Goal: Task Accomplishment & Management: Manage account settings

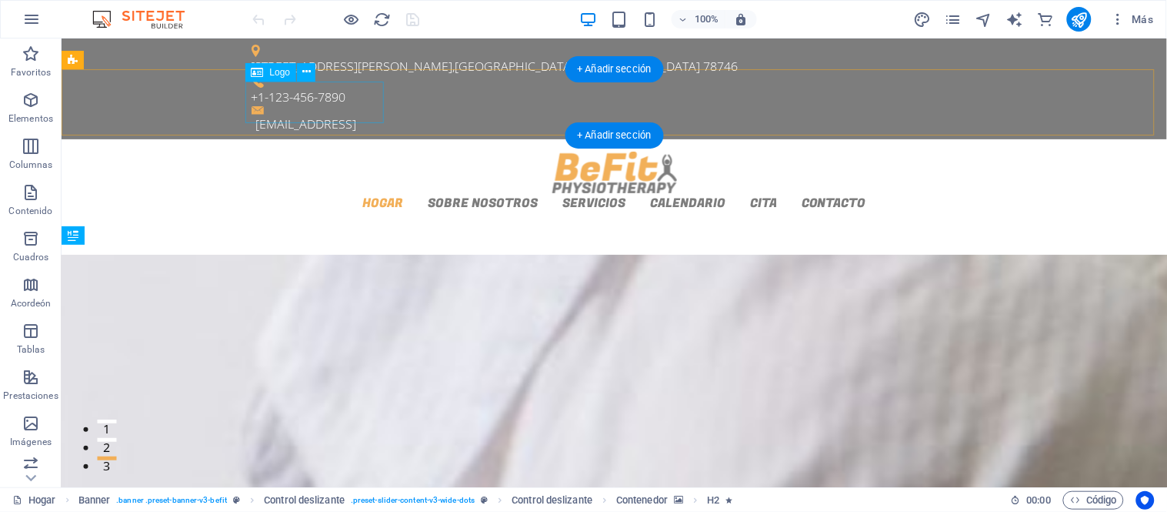
click at [344, 151] on div at bounding box center [614, 172] width 726 height 42
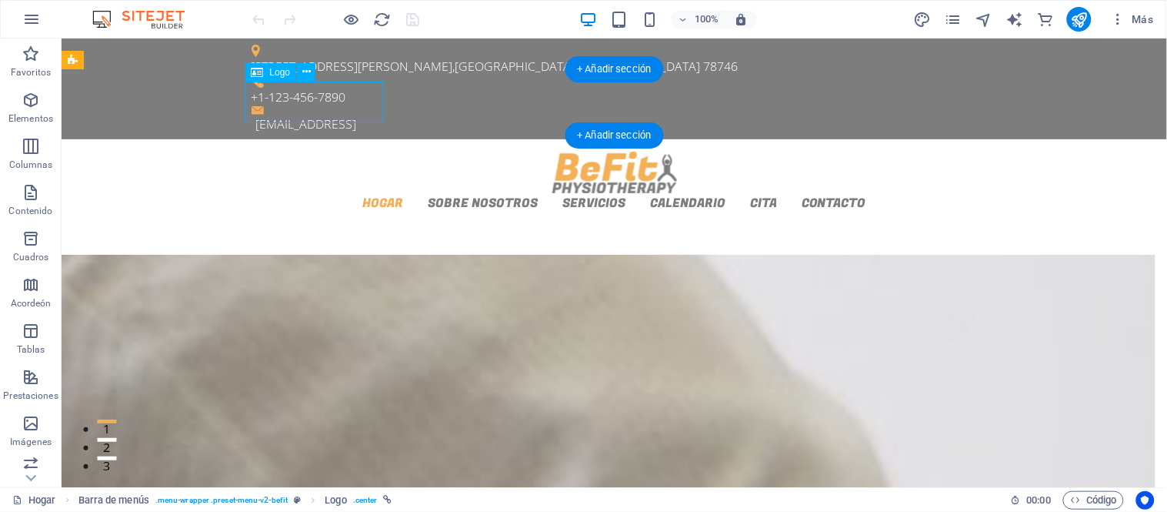
click at [341, 151] on div at bounding box center [614, 172] width 726 height 42
select select "px"
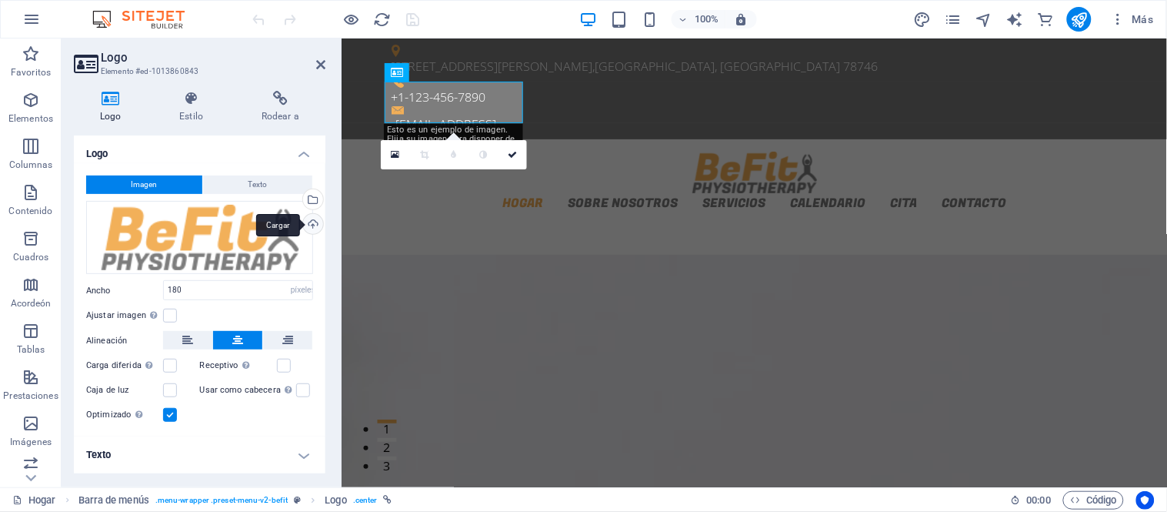
click at [310, 226] on div "Cargar" at bounding box center [311, 225] width 23 height 23
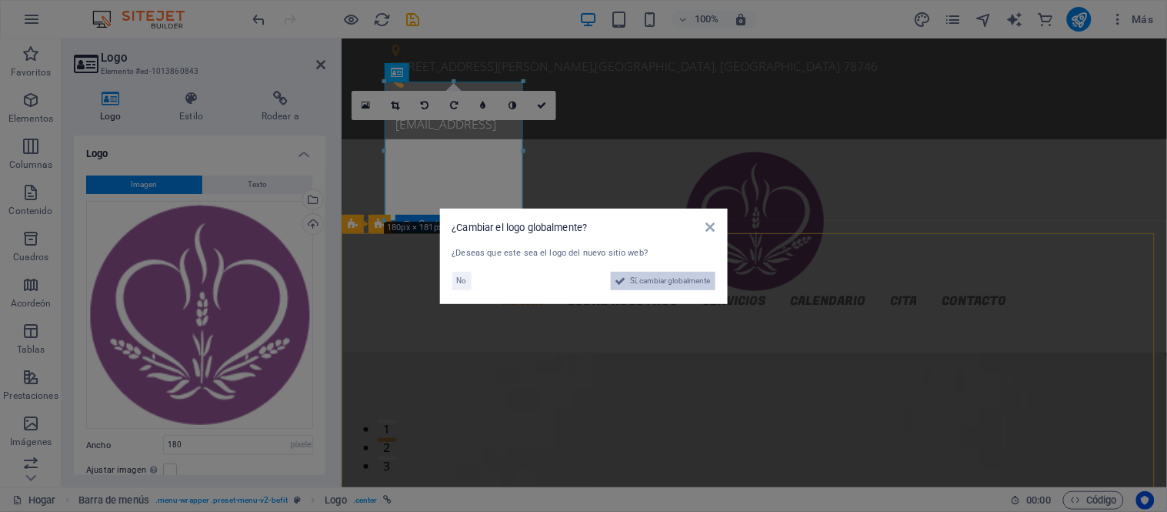
click at [682, 283] on font "Sí, cambiar globalmente" at bounding box center [671, 280] width 80 height 8
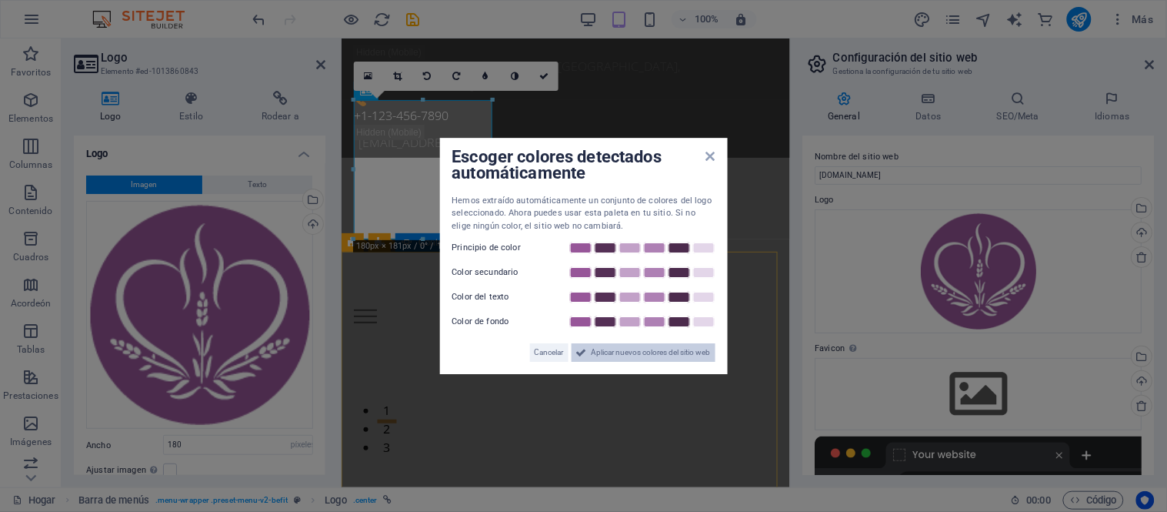
click at [644, 352] on font "Aplicar nuevos colores del sitio web" at bounding box center [651, 352] width 119 height 8
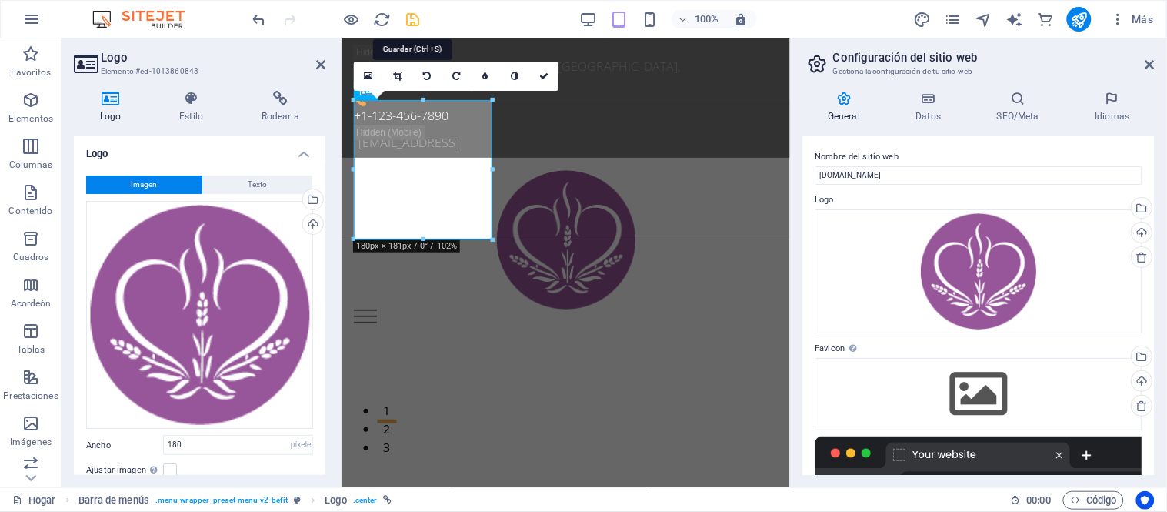
click at [413, 18] on icon "ahorrar" at bounding box center [414, 20] width 18 height 18
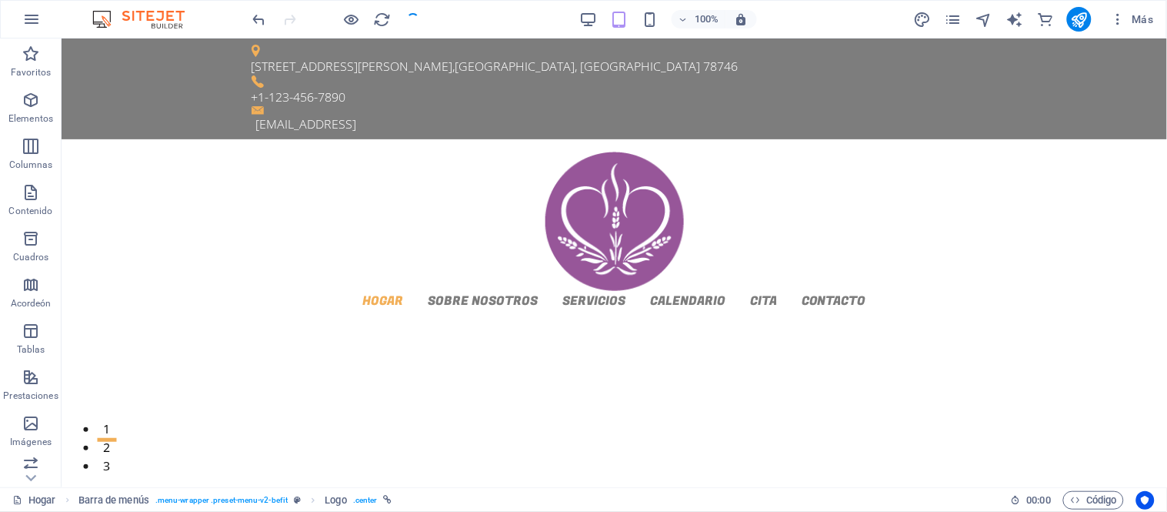
checkbox input "false"
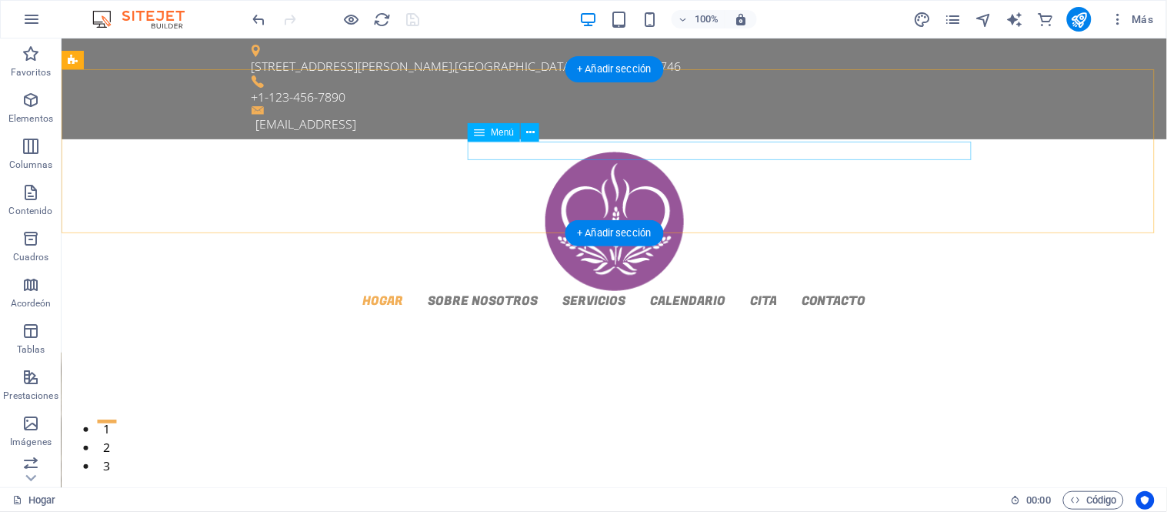
click at [552, 290] on nav "Hogar Sobre nosotros Servicios Calendario Cita Contacto" at bounding box center [614, 299] width 726 height 18
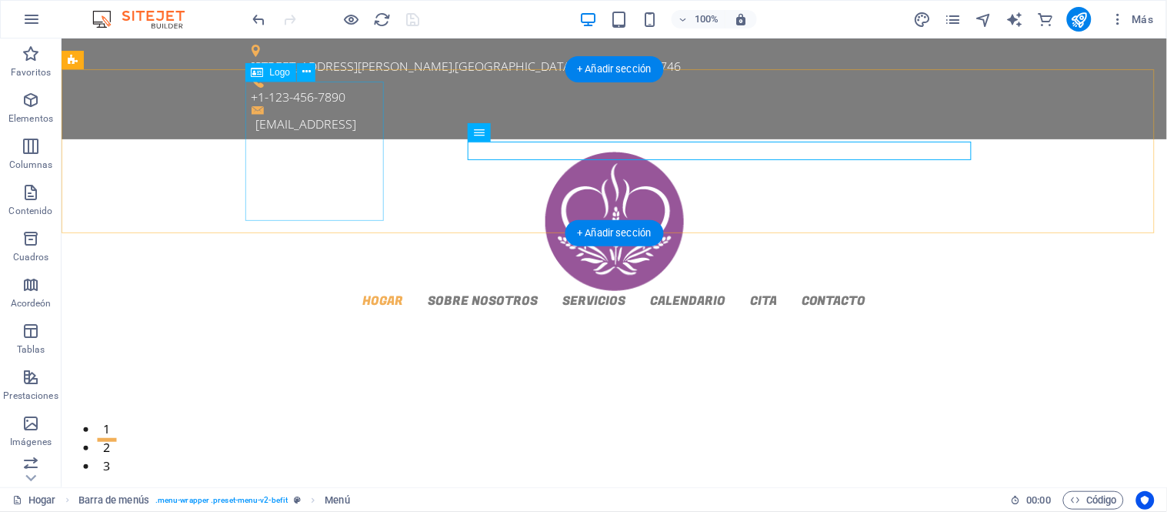
click at [325, 151] on div at bounding box center [614, 220] width 726 height 139
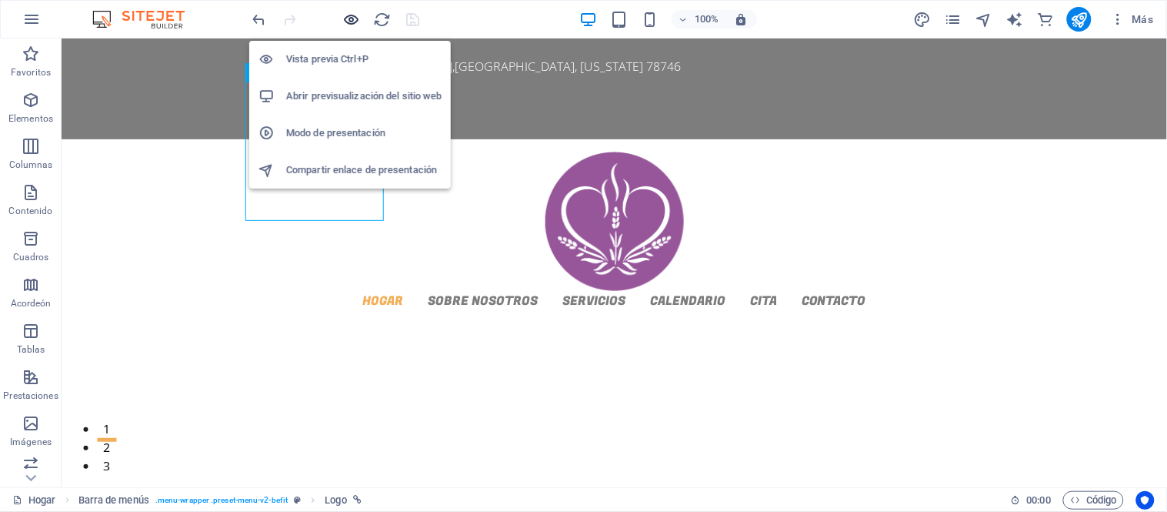
click at [355, 16] on icon "button" at bounding box center [352, 20] width 18 height 18
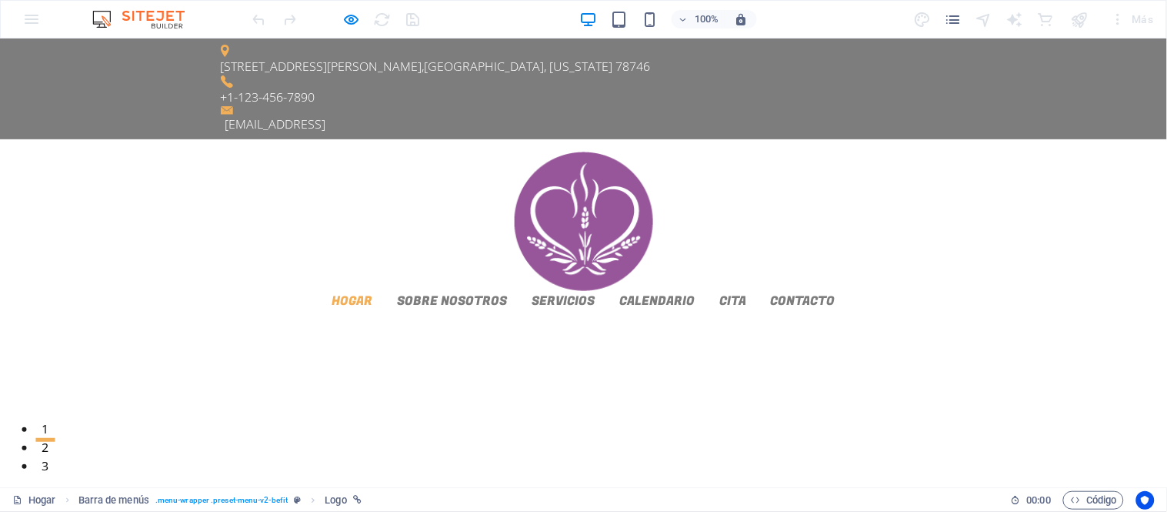
click at [515, 151] on img at bounding box center [584, 220] width 138 height 139
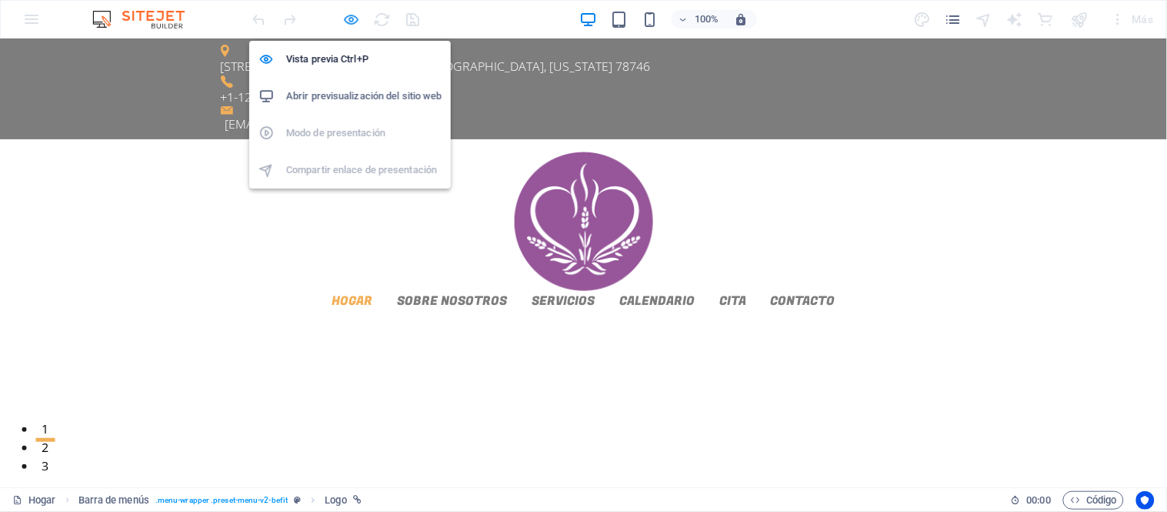
click at [346, 20] on icon "button" at bounding box center [352, 20] width 18 height 18
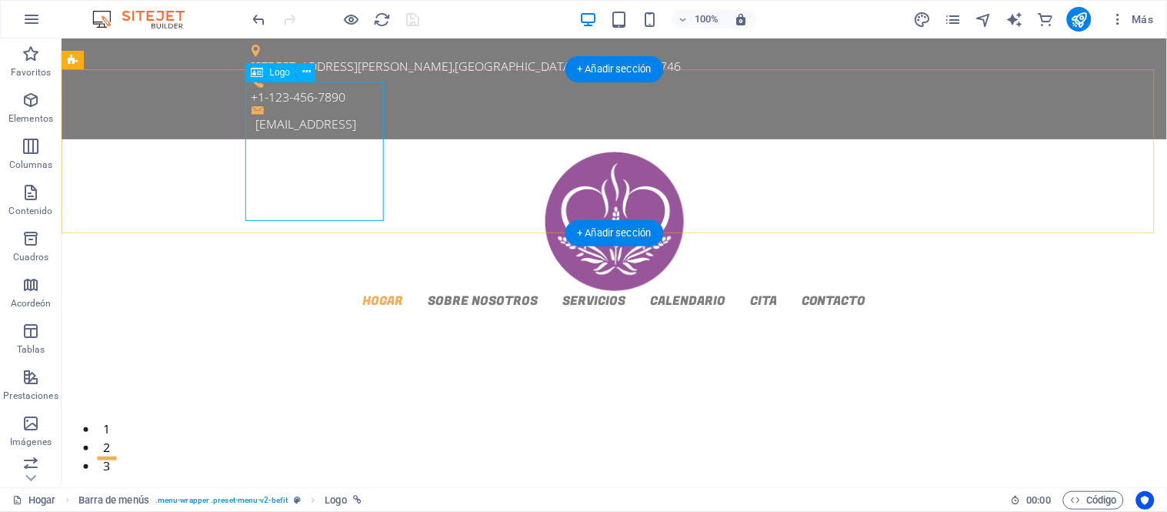
click at [302, 200] on div at bounding box center [614, 220] width 726 height 139
select select "px"
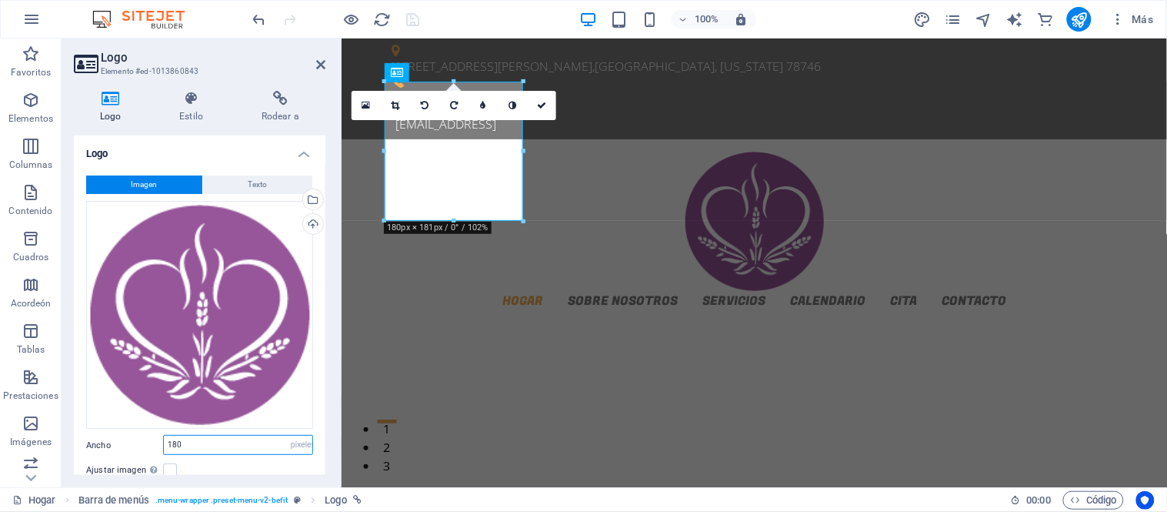
drag, startPoint x: 171, startPoint y: 442, endPoint x: 204, endPoint y: 443, distance: 33.1
click at [204, 443] on input "180" at bounding box center [238, 444] width 148 height 18
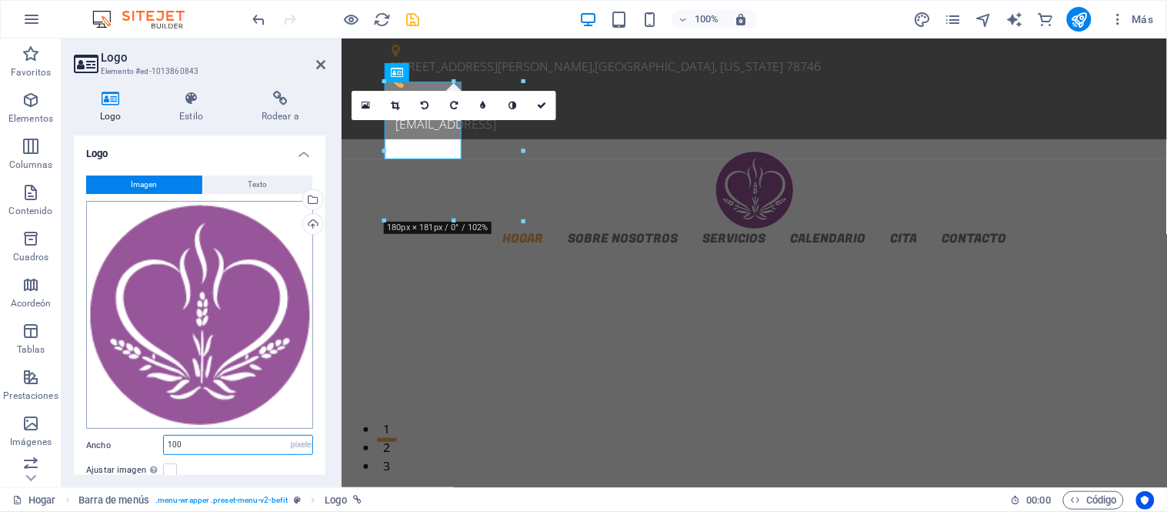
type input "100"
click at [90, 381] on div "Arrastra archivos aquí, haz clic para escoger archivos o archivos selecciona de…" at bounding box center [199, 315] width 227 height 228
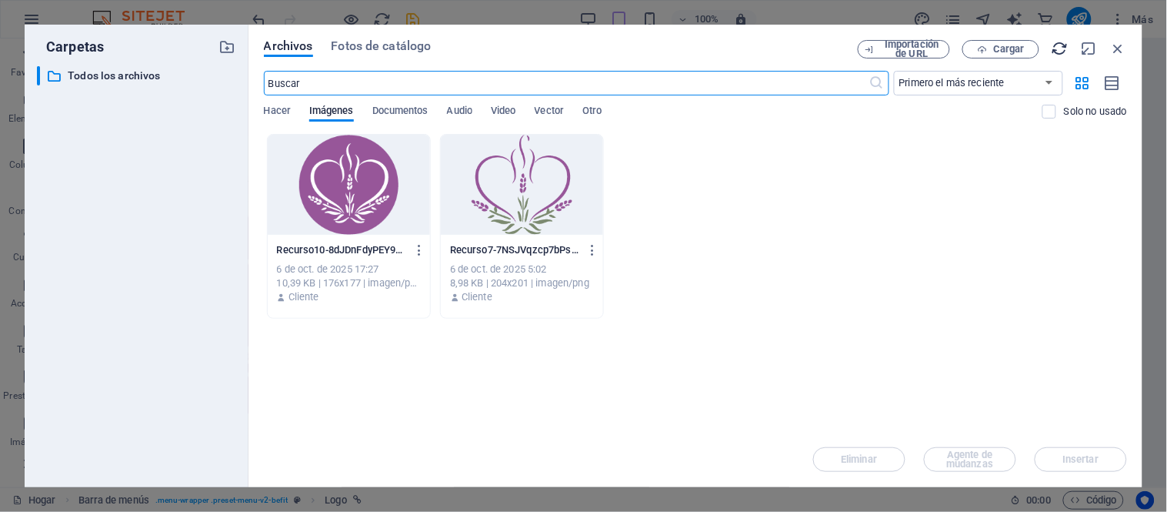
click at [1067, 48] on icon "button" at bounding box center [1060, 48] width 17 height 17
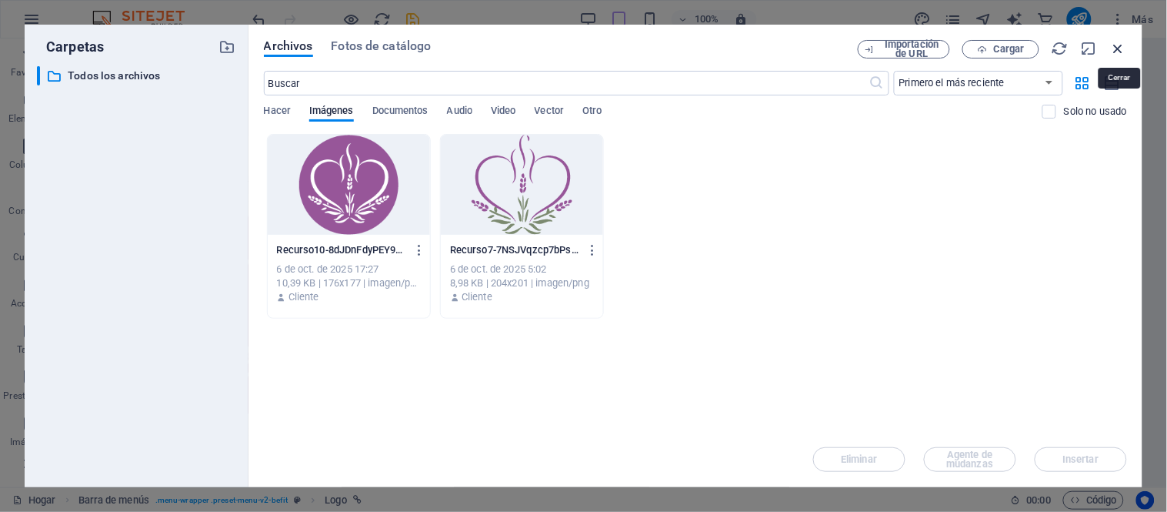
click at [1121, 52] on icon "button" at bounding box center [1118, 48] width 17 height 17
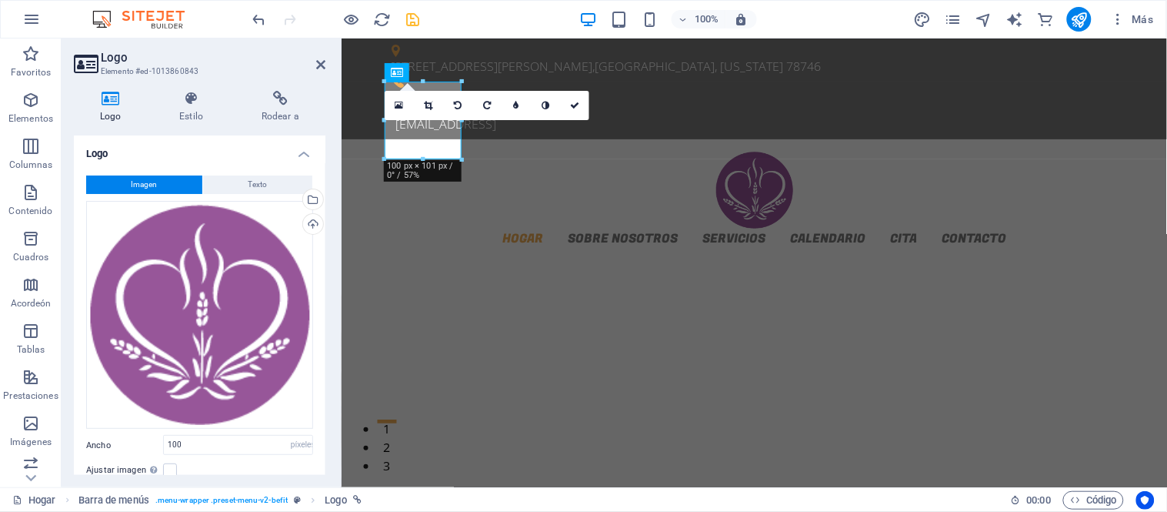
click at [121, 449] on div "Ancho 100 Predeterminado automático píxeles movimiento rápido del ojo % ellos v…" at bounding box center [199, 445] width 227 height 20
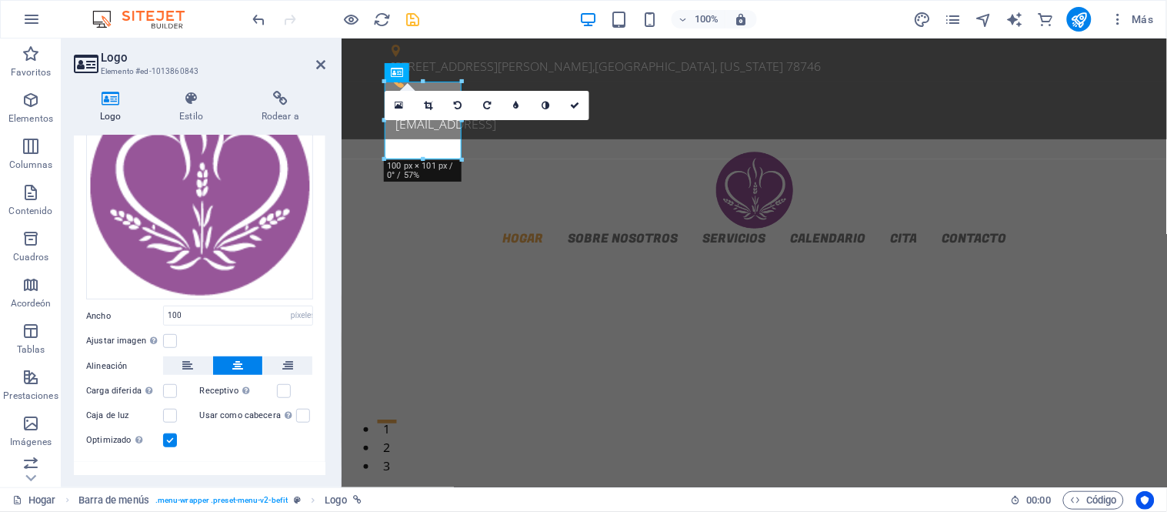
scroll to position [149, 0]
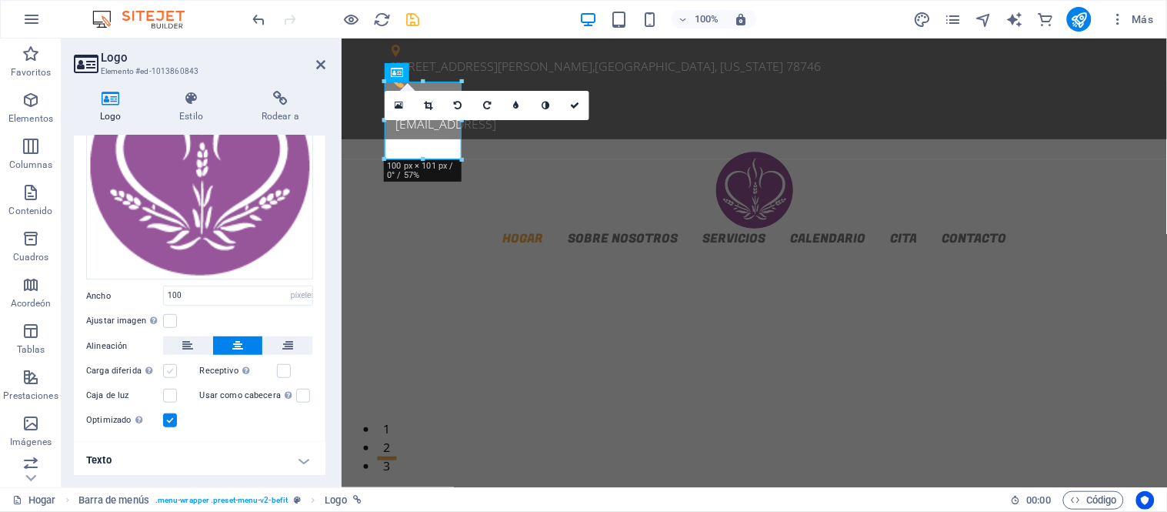
click at [164, 369] on label at bounding box center [170, 371] width 14 height 14
click at [0, 0] on input "Carga diferida La carga de imágenes tras la carga de la página mejora la veloci…" at bounding box center [0, 0] width 0 height 0
click at [164, 369] on label at bounding box center [170, 371] width 14 height 14
click at [0, 0] on input "Carga diferida La carga de imágenes tras la carga de la página mejora la veloci…" at bounding box center [0, 0] width 0 height 0
click at [173, 368] on label at bounding box center [170, 371] width 14 height 14
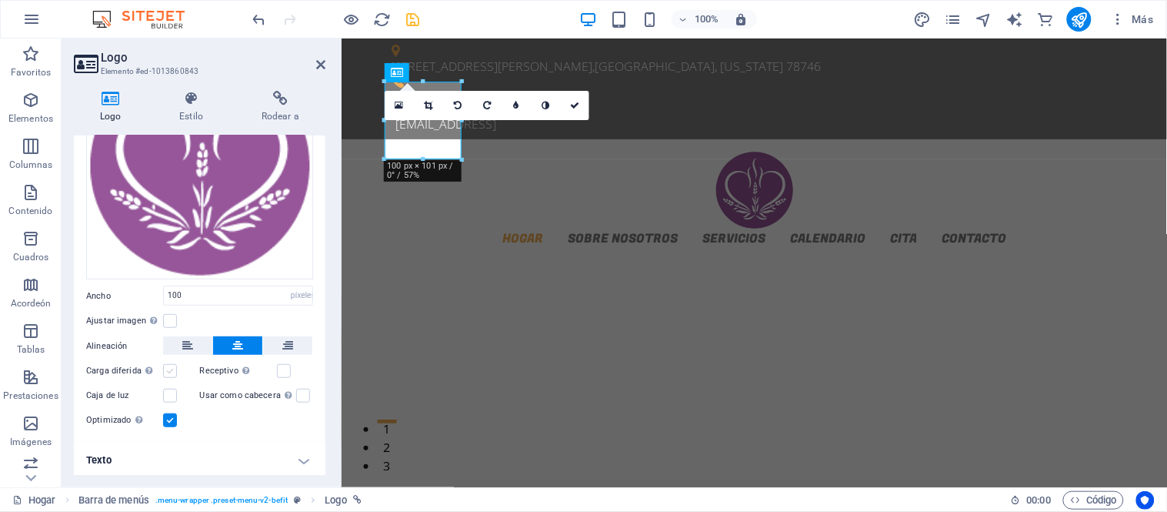
click at [0, 0] on input "Carga diferida La carga de imágenes tras la carga de la página mejora la veloci…" at bounding box center [0, 0] width 0 height 0
click at [173, 368] on label at bounding box center [170, 371] width 14 height 14
click at [0, 0] on input "Carga diferida La carga de imágenes tras la carga de la página mejora la veloci…" at bounding box center [0, 0] width 0 height 0
click at [173, 317] on label at bounding box center [170, 321] width 14 height 14
click at [0, 0] on input "Ajustar imagen Ajustar imagen automáticamente a un ancho y alto fijo" at bounding box center [0, 0] width 0 height 0
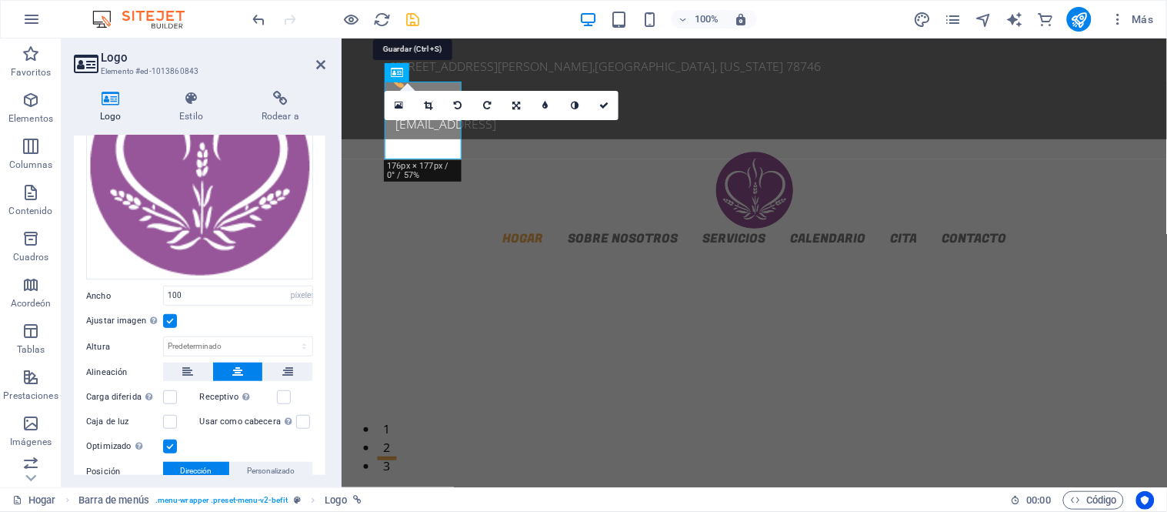
click at [416, 24] on icon "ahorrar" at bounding box center [414, 20] width 18 height 18
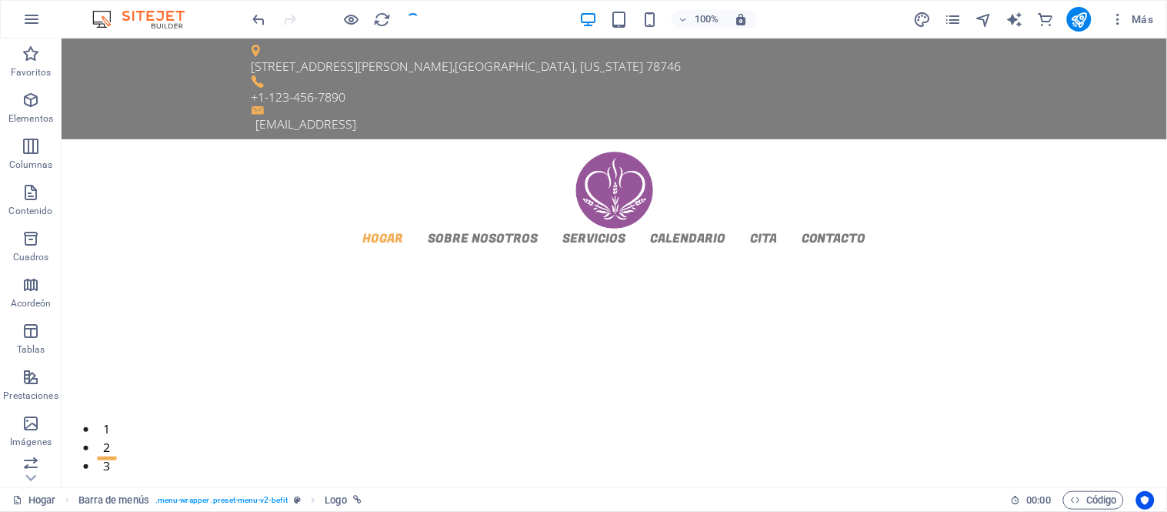
checkbox input "false"
click at [1123, 13] on icon "button" at bounding box center [1117, 19] width 15 height 15
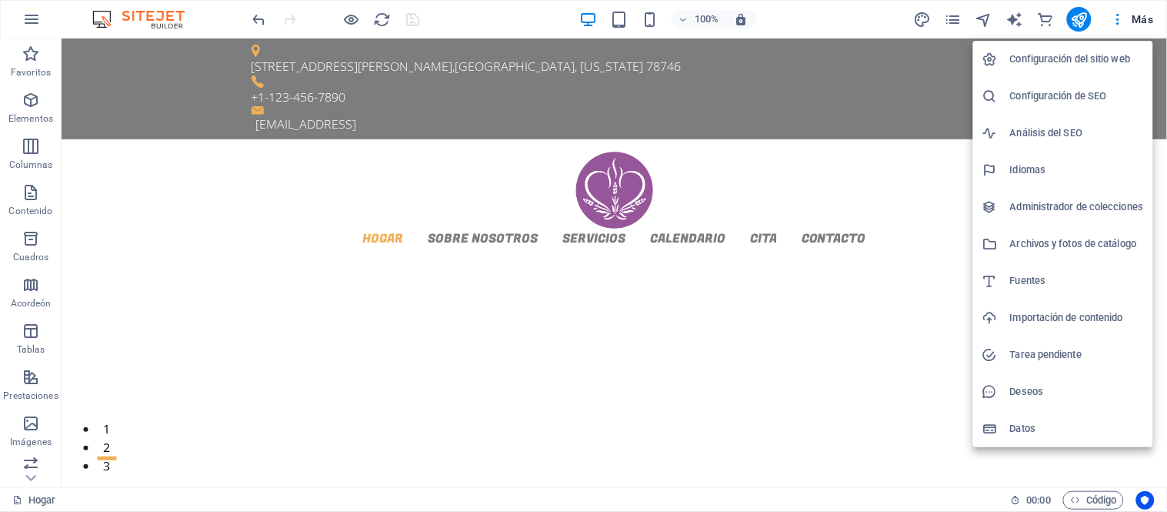
click at [1073, 53] on font "Configuración del sitio web" at bounding box center [1070, 59] width 121 height 12
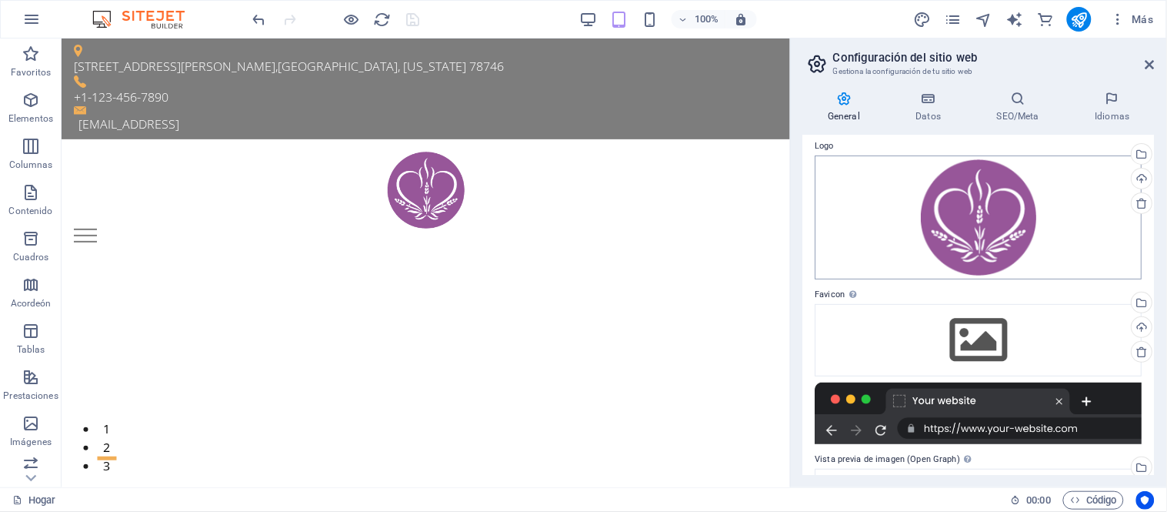
scroll to position [0, 0]
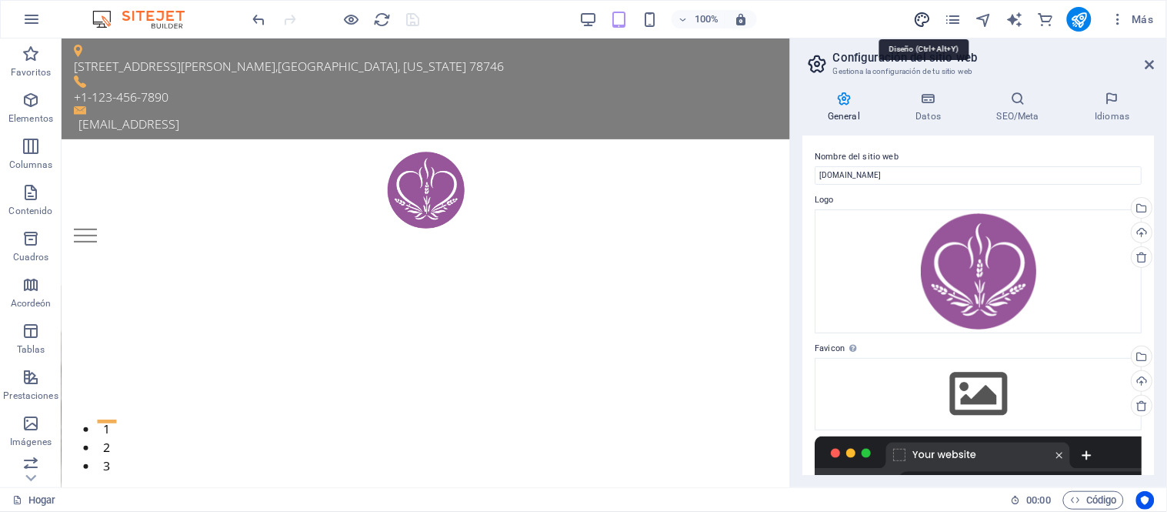
click at [924, 18] on icon "diseño" at bounding box center [923, 20] width 18 height 18
select select "px"
select select "300"
select select "px"
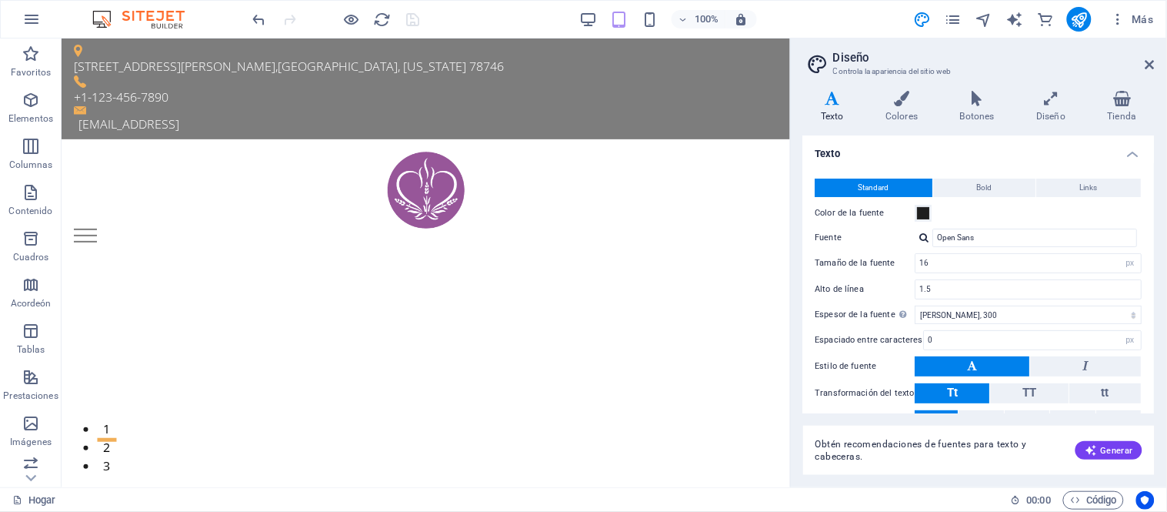
scroll to position [70, 0]
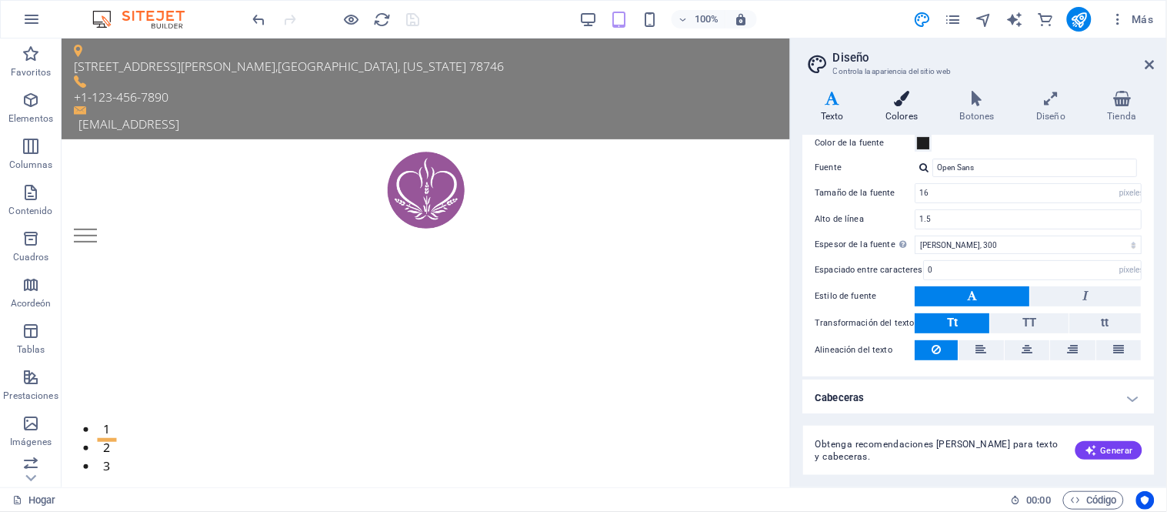
click at [898, 113] on font "Colores" at bounding box center [902, 116] width 32 height 11
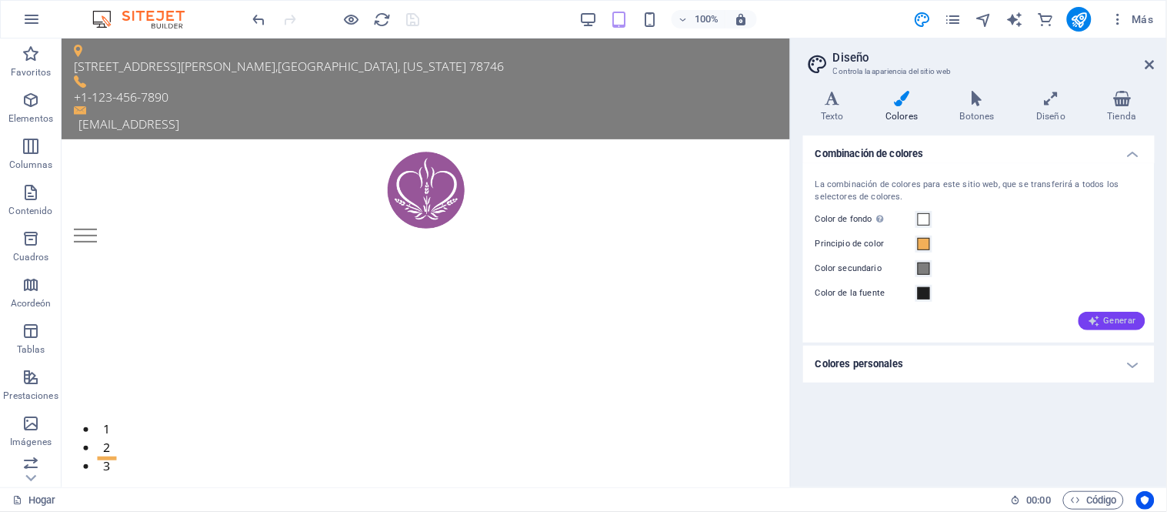
click at [1104, 315] on span "Generar" at bounding box center [1112, 321] width 48 height 12
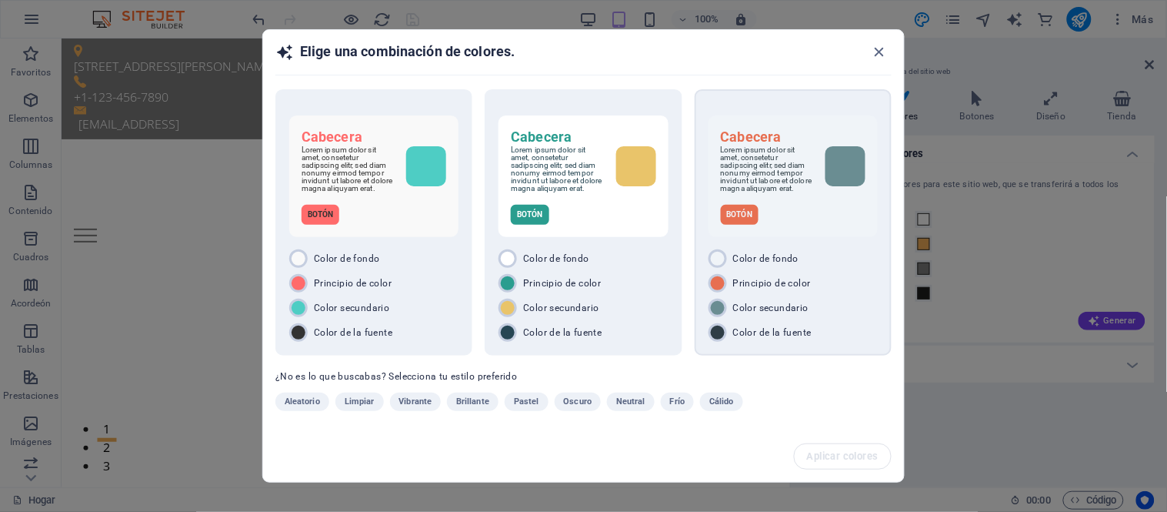
click at [779, 213] on div "Botón" at bounding box center [793, 215] width 145 height 20
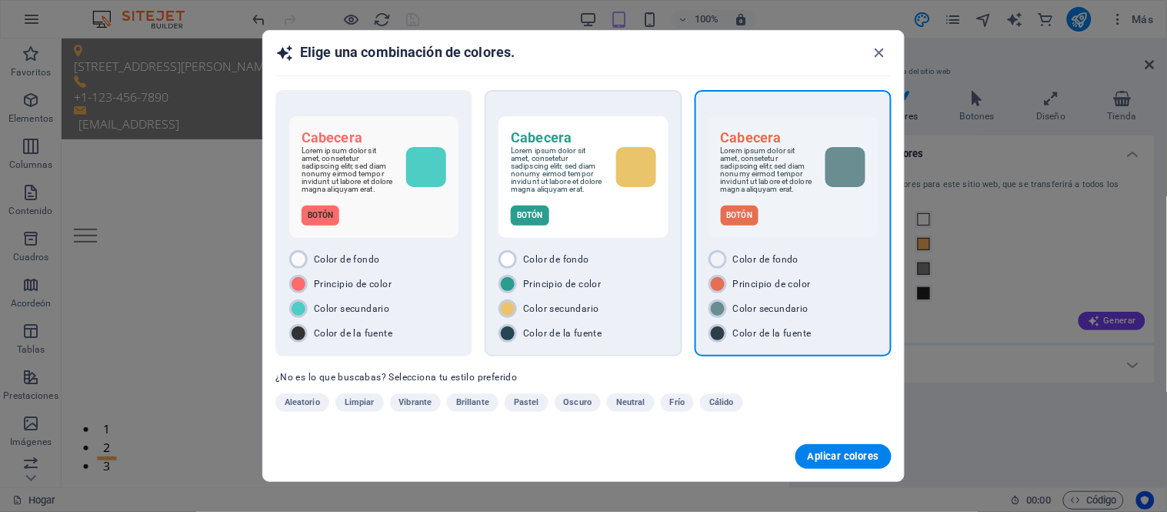
click at [606, 209] on div "Botón" at bounding box center [583, 215] width 145 height 20
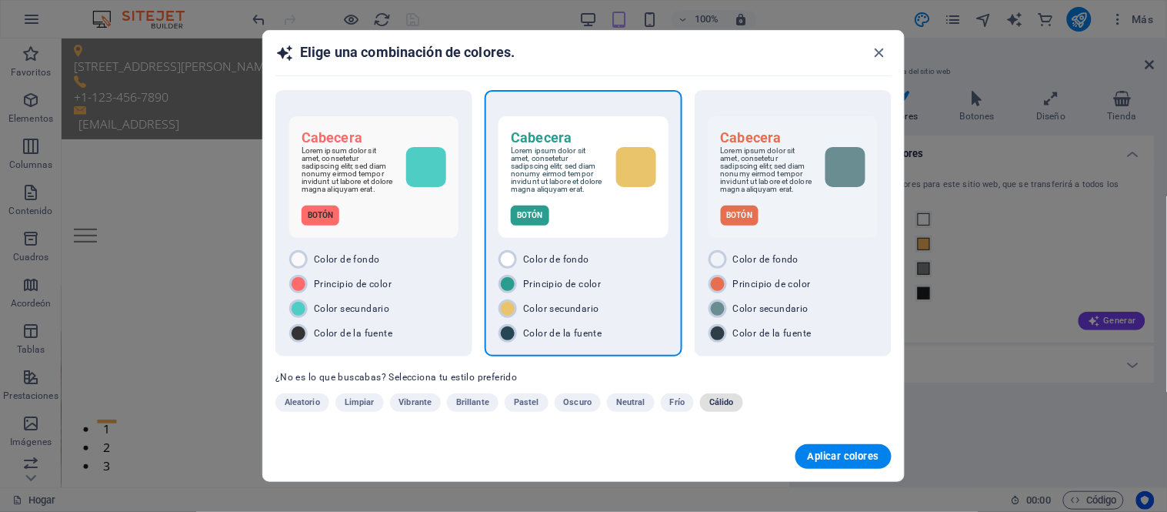
click at [709, 405] on font "Cálido" at bounding box center [721, 402] width 25 height 10
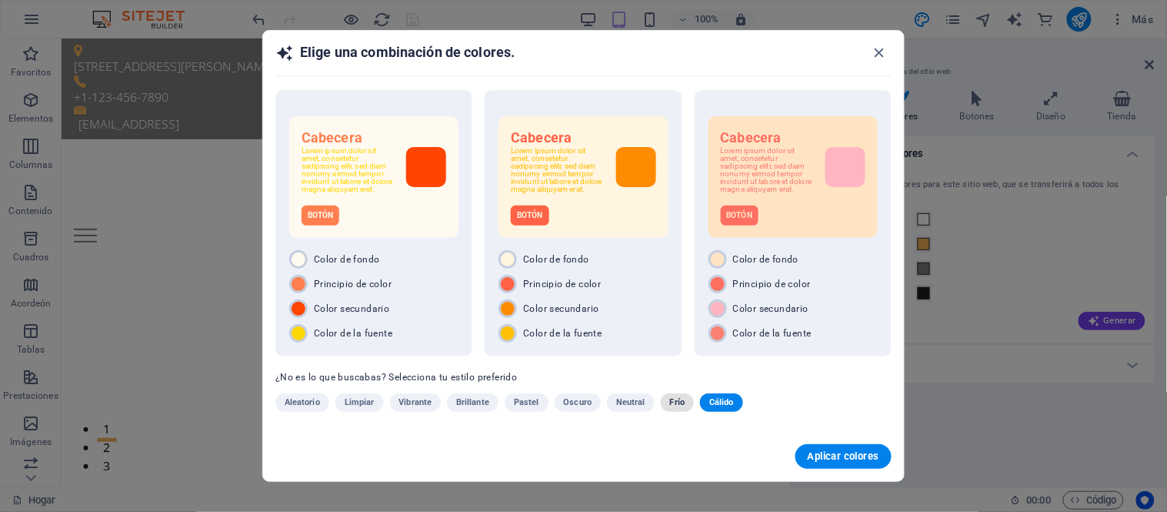
click at [673, 398] on font "Frío" at bounding box center [677, 402] width 15 height 10
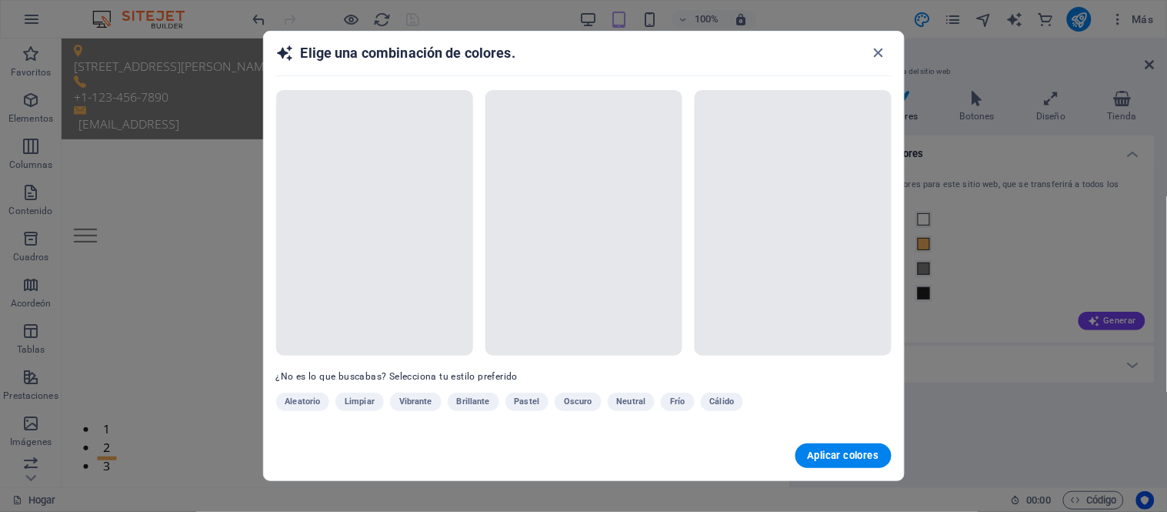
click at [674, 401] on div "Aleatorio Limpiar Vibrante Brillante Pastel Oscuro Neutral Frío Cálido" at bounding box center [545, 404] width 538 height 25
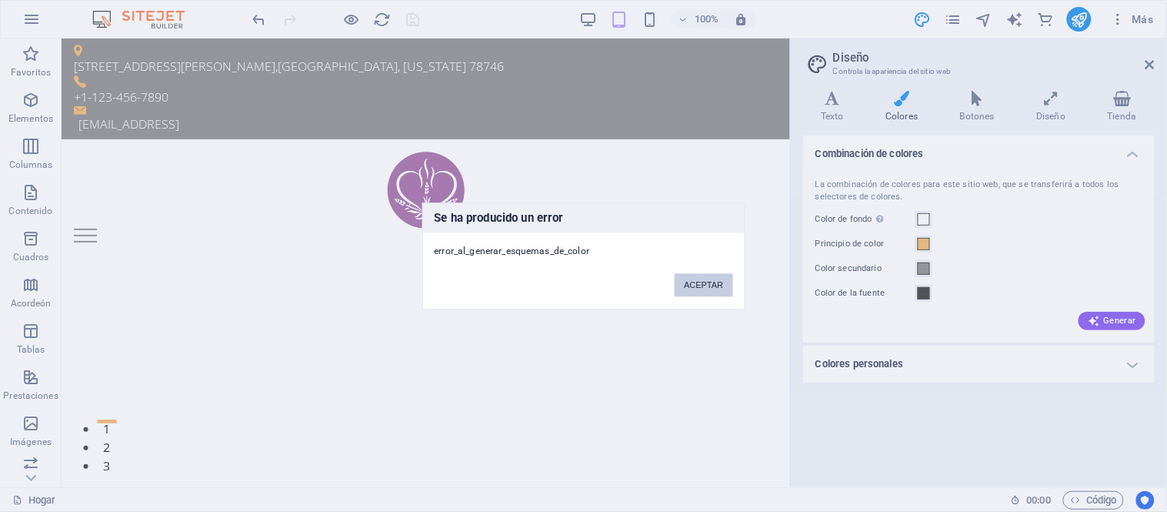
drag, startPoint x: 697, startPoint y: 277, endPoint x: 649, endPoint y: 245, distance: 57.6
click at [697, 277] on button "ACEPTAR" at bounding box center [704, 284] width 58 height 23
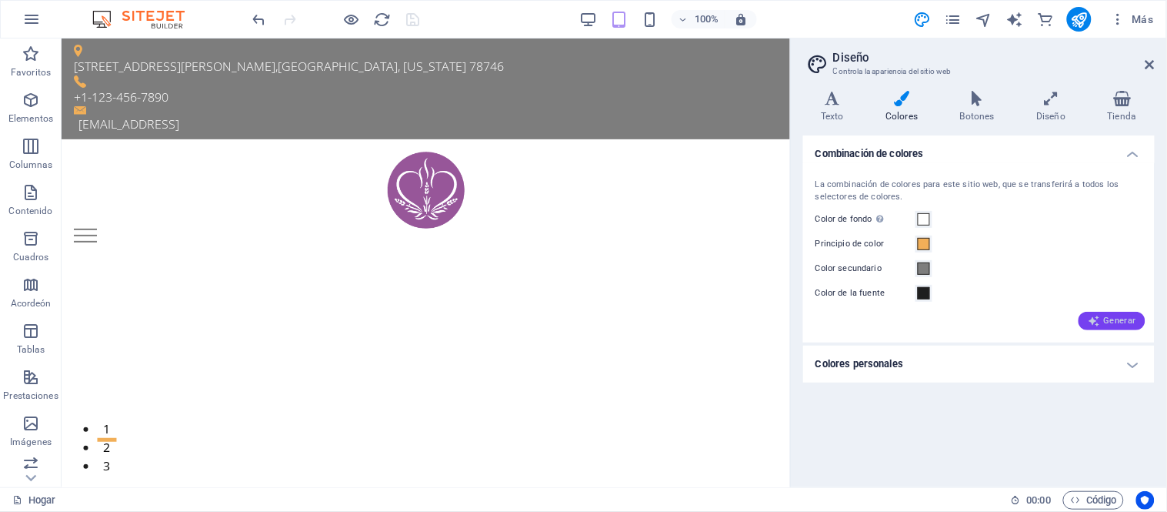
click at [1139, 319] on button "Generar" at bounding box center [1111, 321] width 67 height 18
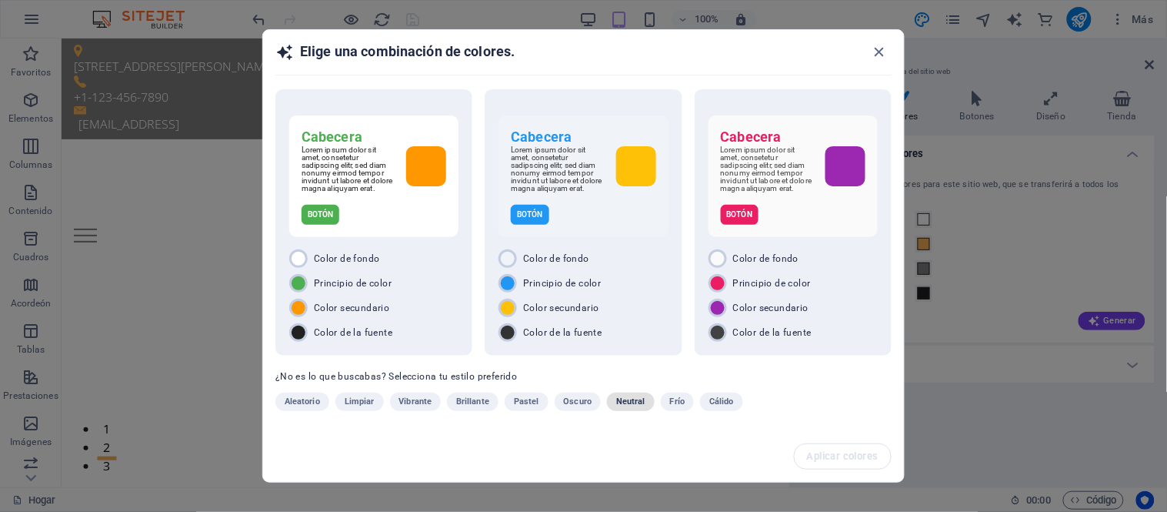
click at [628, 402] on font "Neutral" at bounding box center [630, 401] width 29 height 10
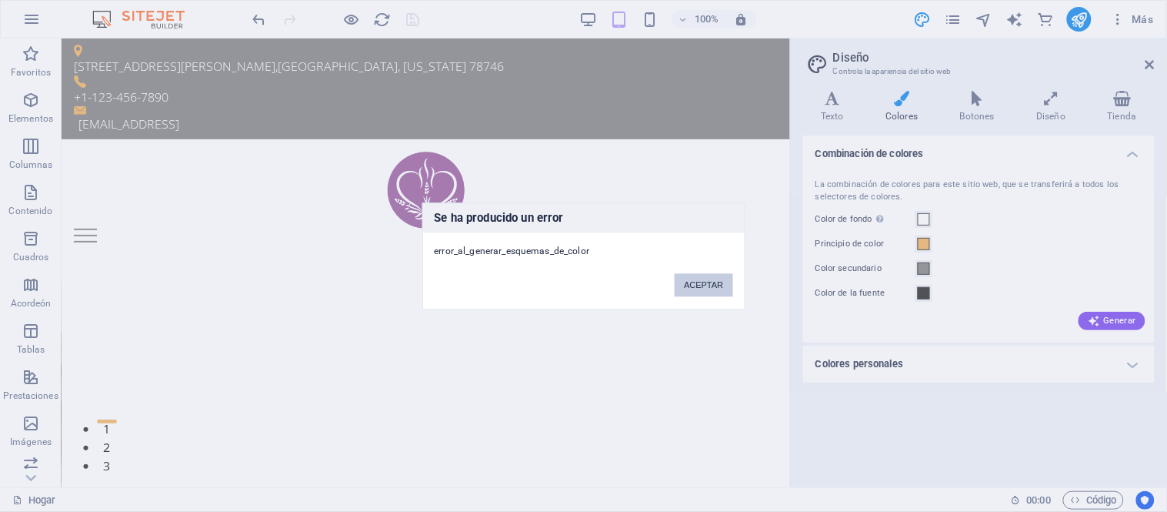
click at [712, 289] on button "ACEPTAR" at bounding box center [704, 284] width 58 height 23
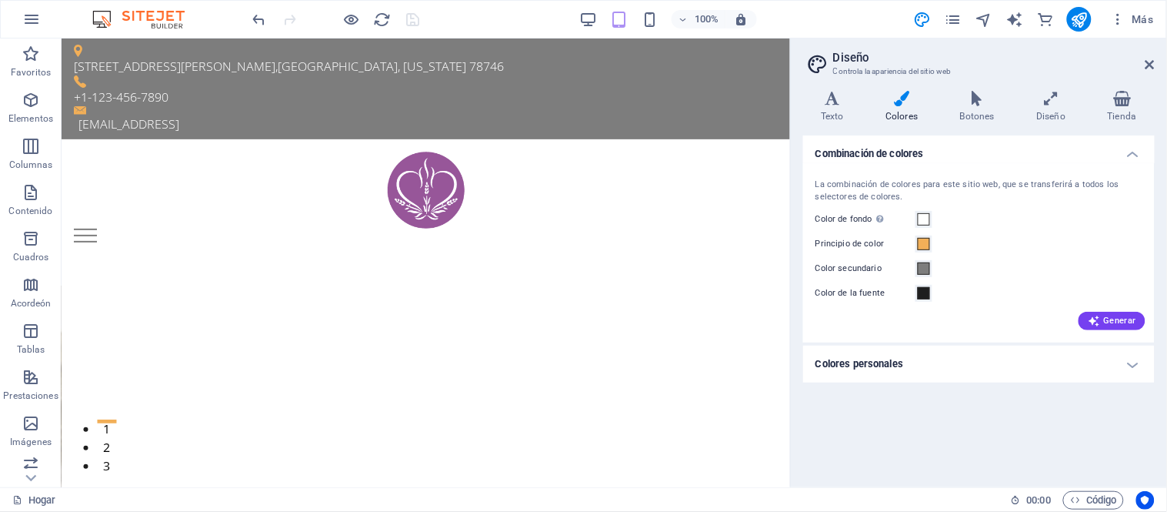
click at [958, 366] on h4 "Colores personales" at bounding box center [979, 363] width 352 height 37
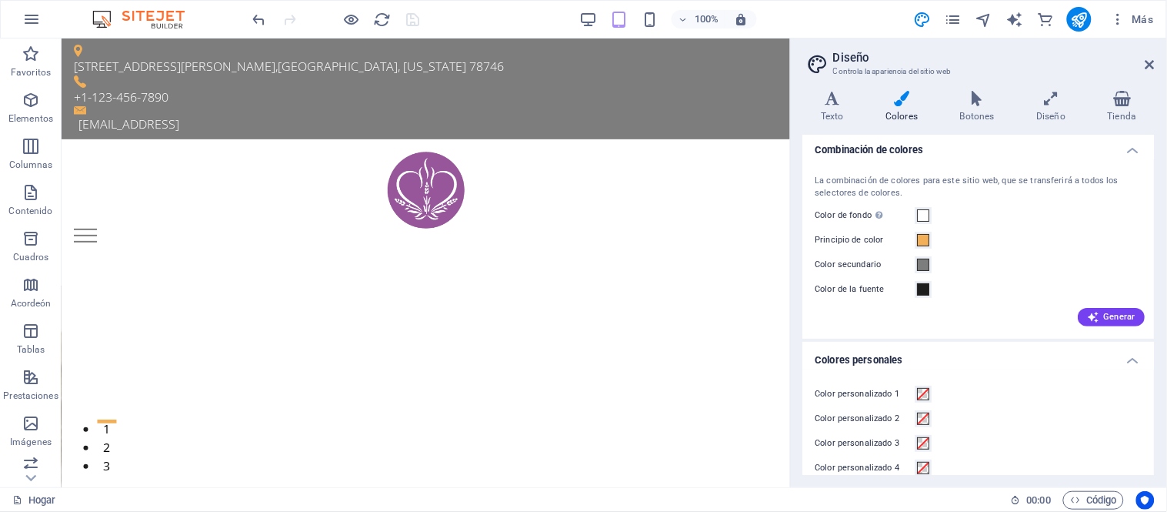
scroll to position [0, 0]
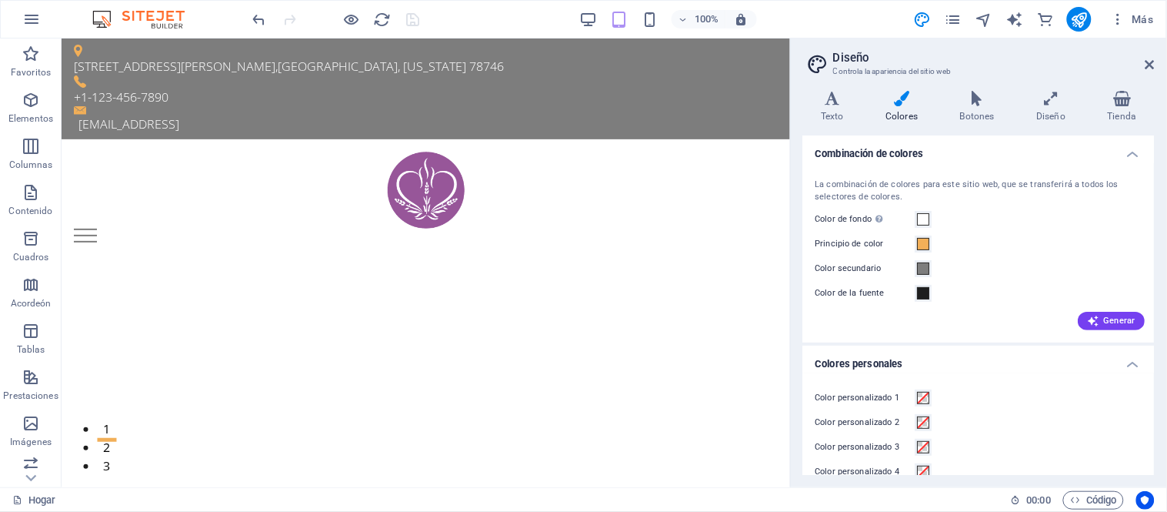
click at [886, 363] on font "Colores personales" at bounding box center [859, 364] width 88 height 12
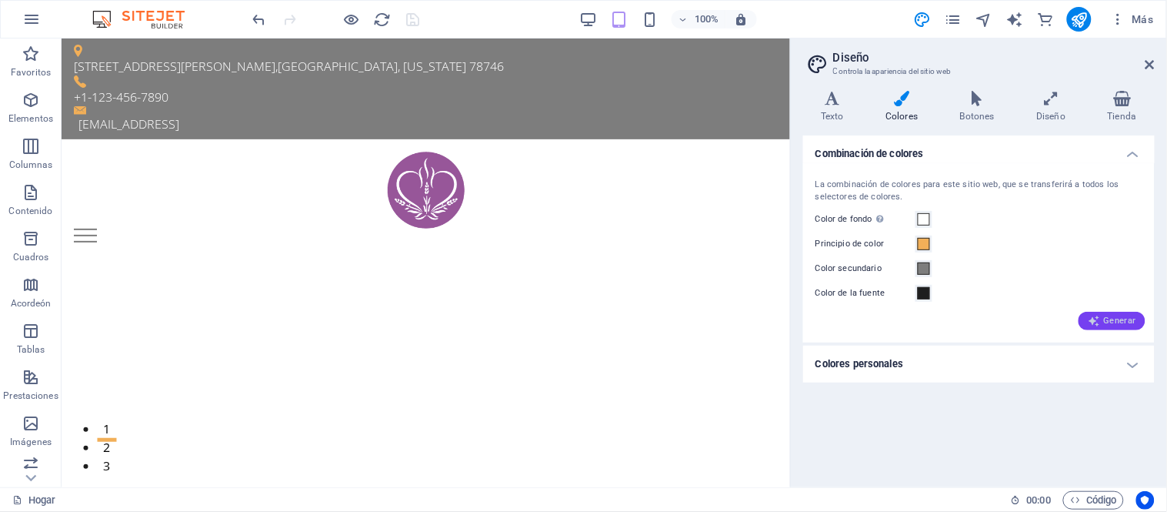
click at [1117, 316] on font "Generar" at bounding box center [1120, 320] width 32 height 10
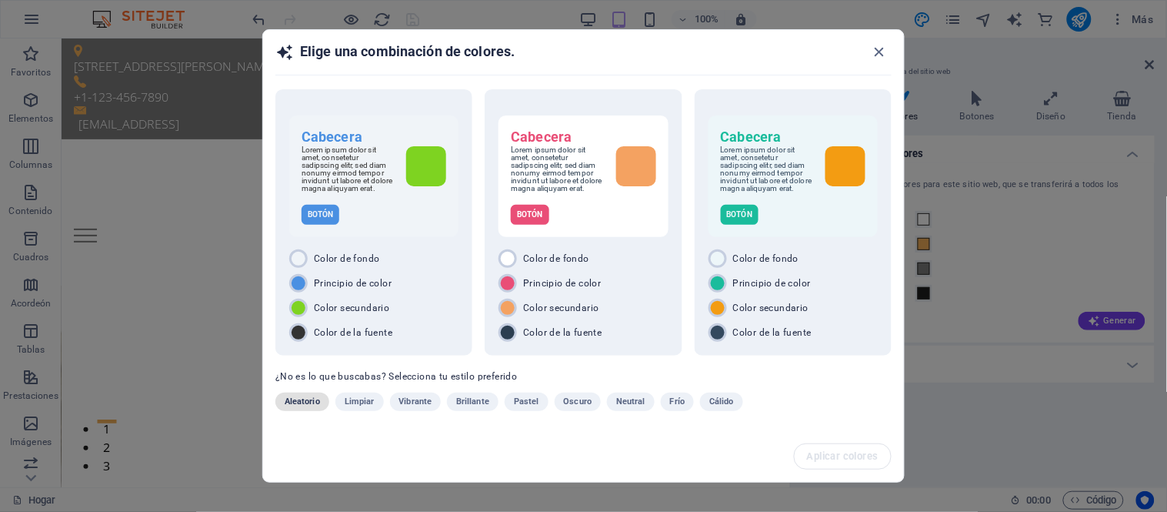
click at [316, 402] on font "Aleatorio" at bounding box center [302, 401] width 35 height 10
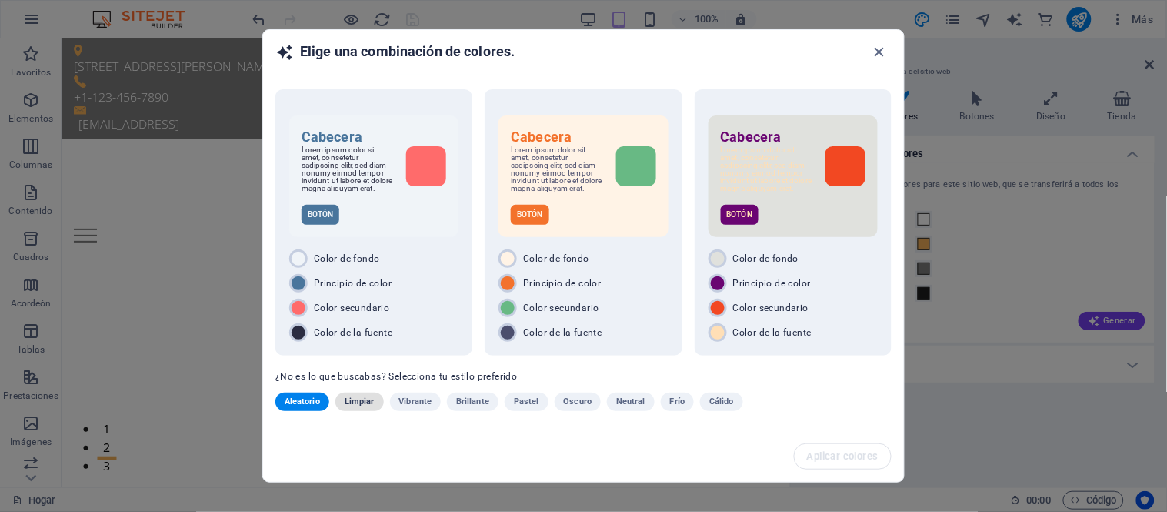
click at [350, 404] on font "Limpiar" at bounding box center [360, 401] width 30 height 10
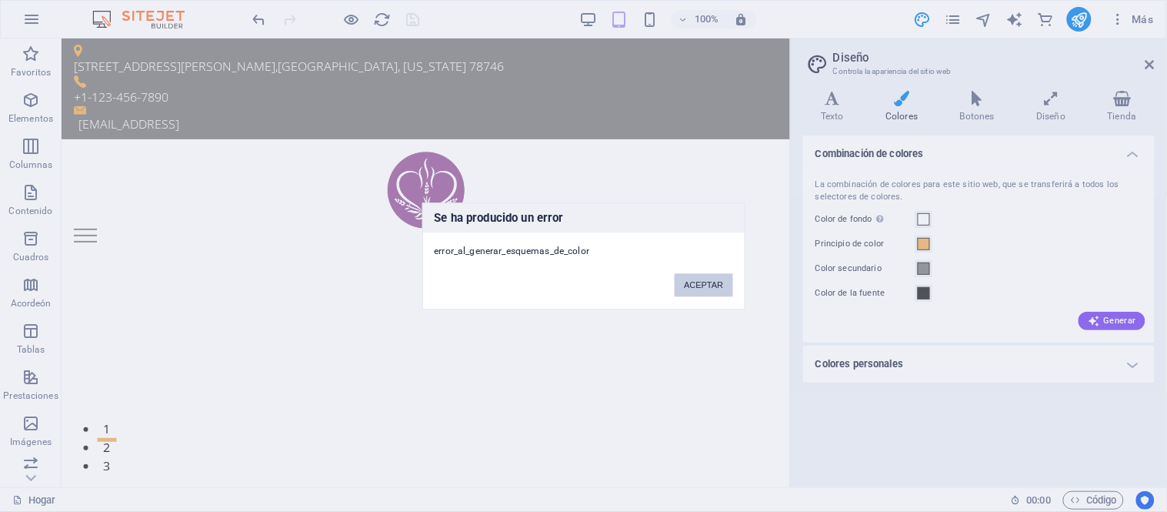
click at [691, 289] on button "ACEPTAR" at bounding box center [704, 284] width 58 height 23
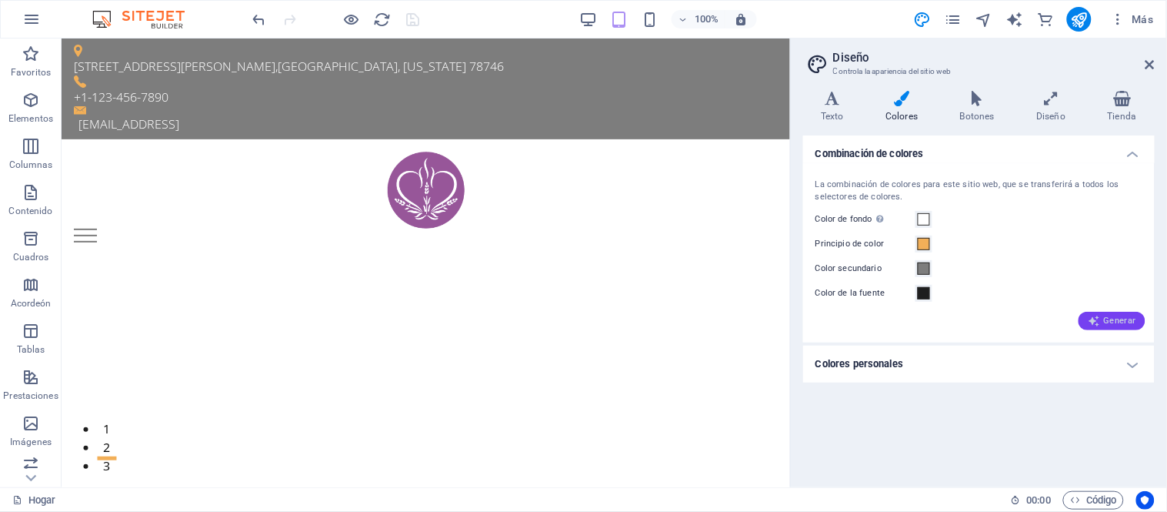
click at [1142, 318] on button "Generar" at bounding box center [1111, 321] width 67 height 18
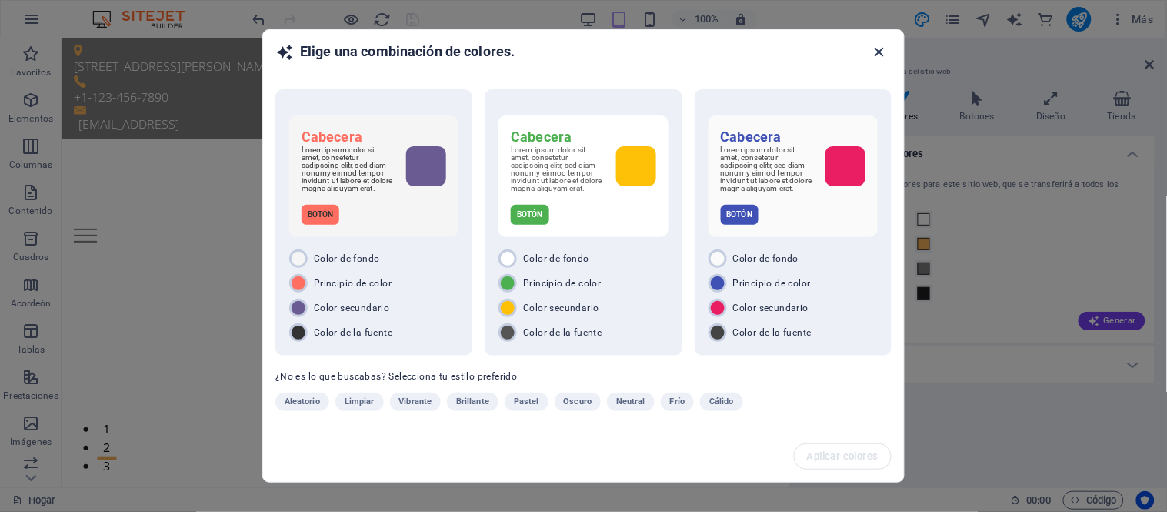
click at [875, 55] on icon "button" at bounding box center [880, 52] width 18 height 18
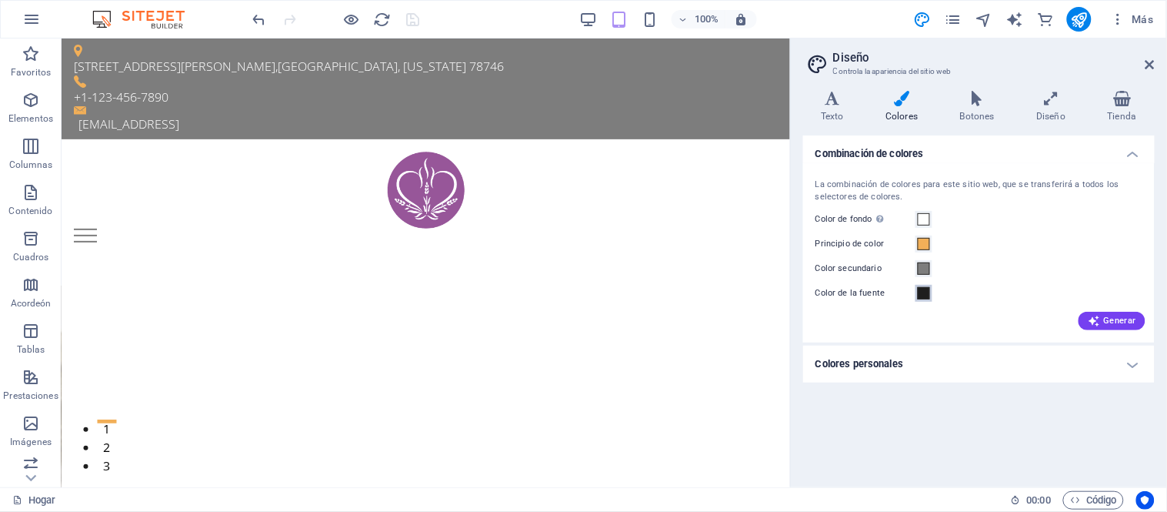
click at [929, 295] on span at bounding box center [924, 293] width 12 height 12
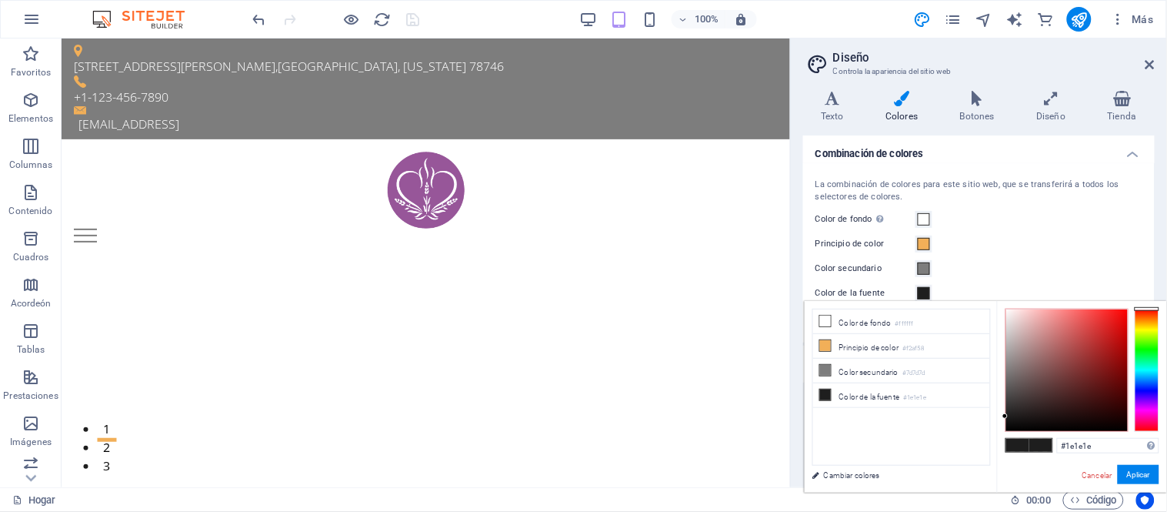
click at [1013, 248] on div "Principio de color" at bounding box center [978, 244] width 327 height 18
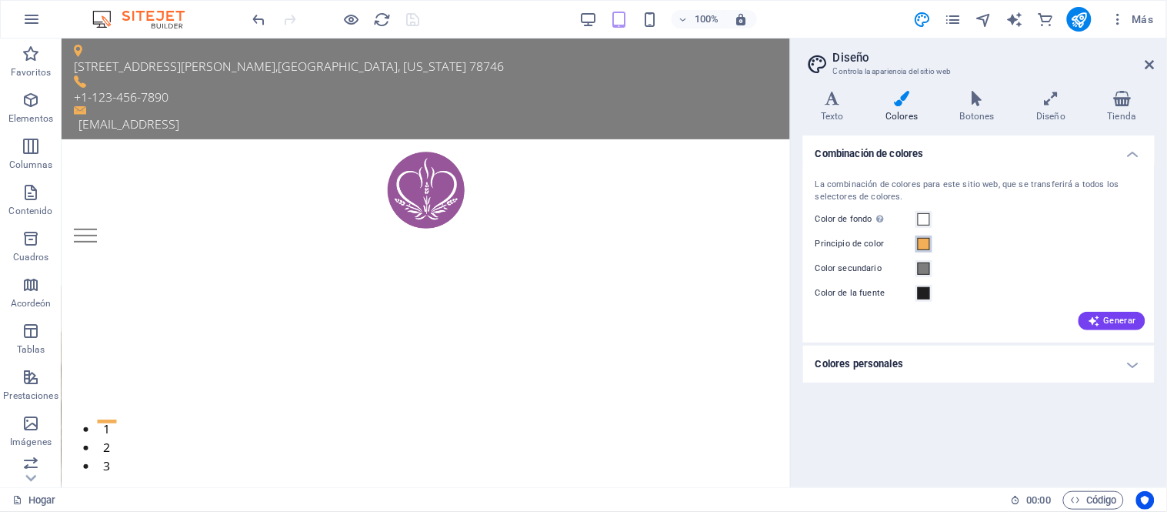
click at [923, 241] on span at bounding box center [924, 244] width 12 height 12
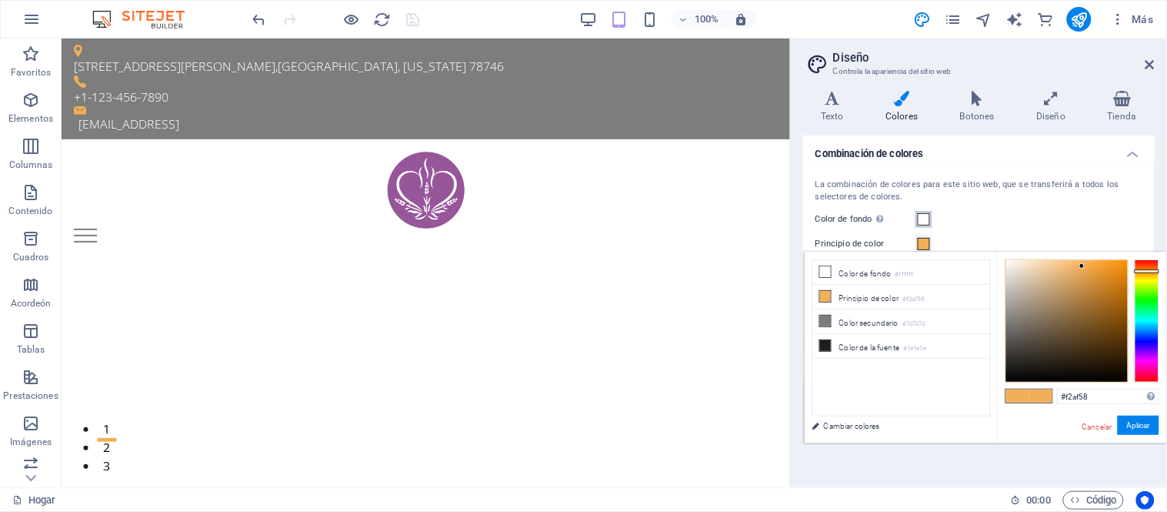
click at [921, 221] on span at bounding box center [924, 219] width 12 height 12
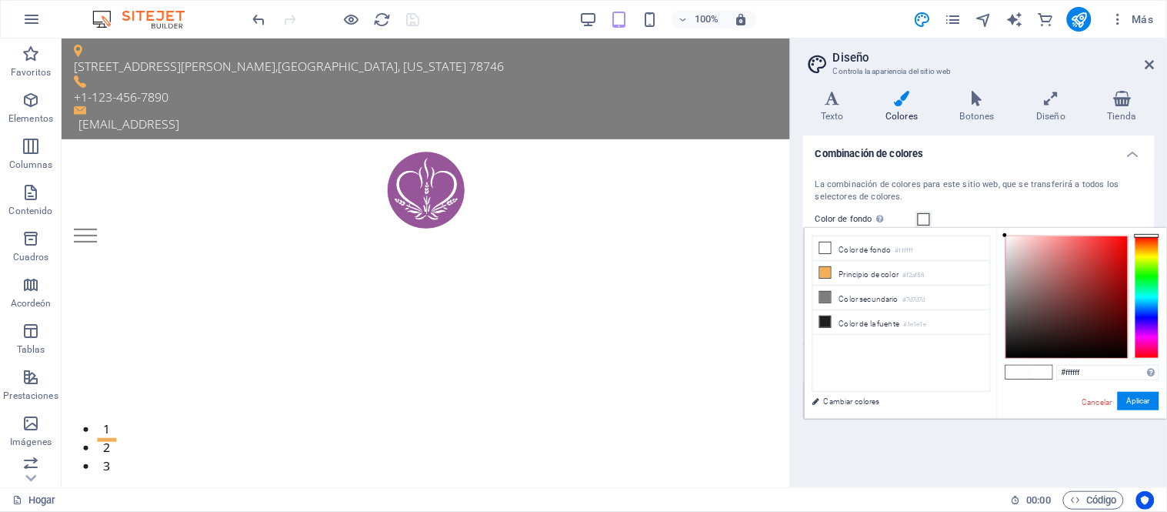
click at [959, 211] on div "Color de fondo Solo visible si no se encuentra cubierto por otros fondos." at bounding box center [978, 219] width 327 height 18
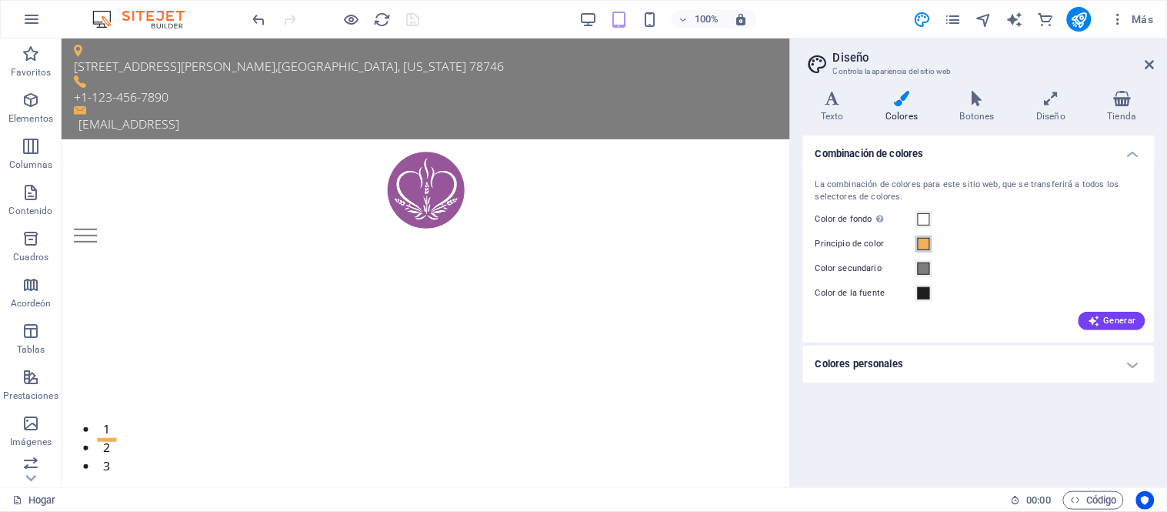
click at [928, 242] on span at bounding box center [924, 244] width 12 height 12
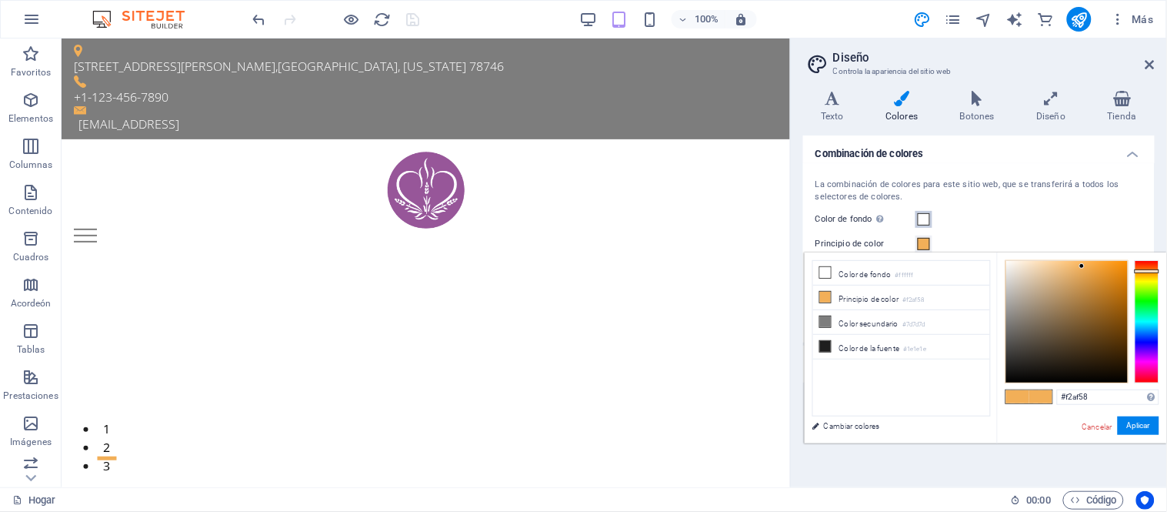
click at [919, 222] on span at bounding box center [924, 219] width 12 height 12
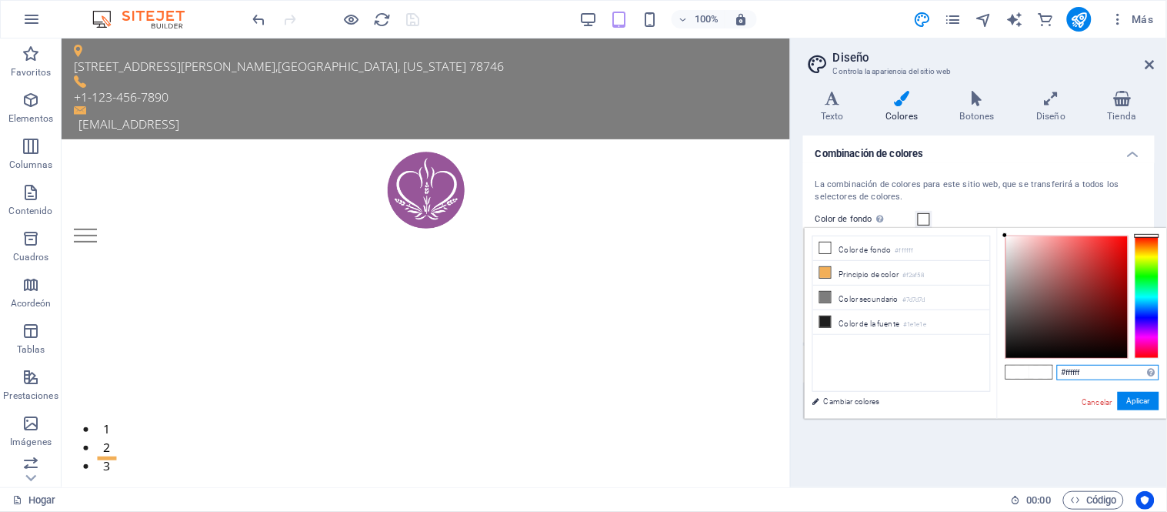
drag, startPoint x: 1103, startPoint y: 378, endPoint x: 1058, endPoint y: 373, distance: 44.9
click at [1058, 373] on input "#ffffff" at bounding box center [1108, 372] width 102 height 15
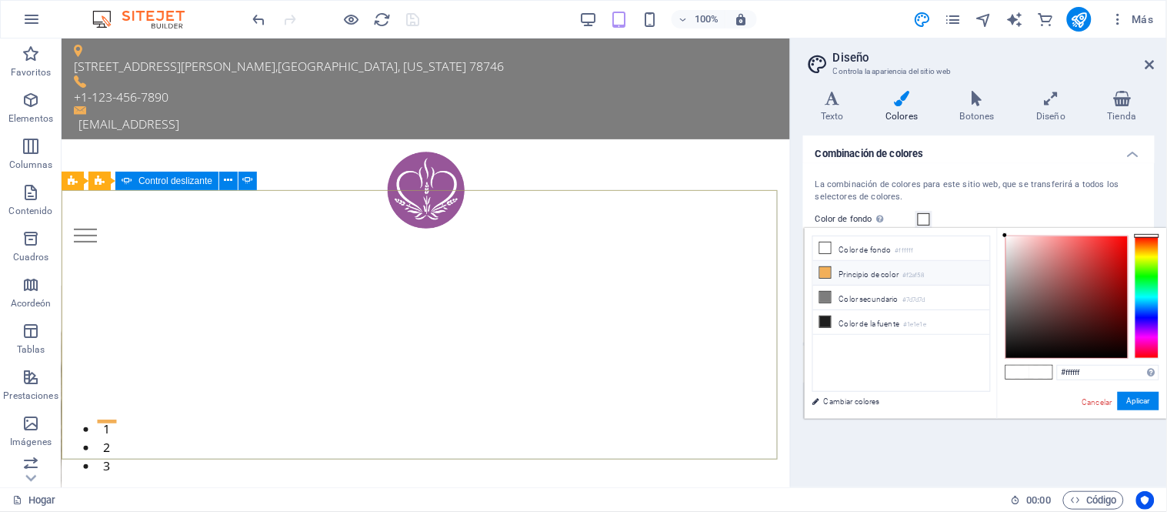
click at [888, 277] on font "Principio de color" at bounding box center [869, 274] width 60 height 8
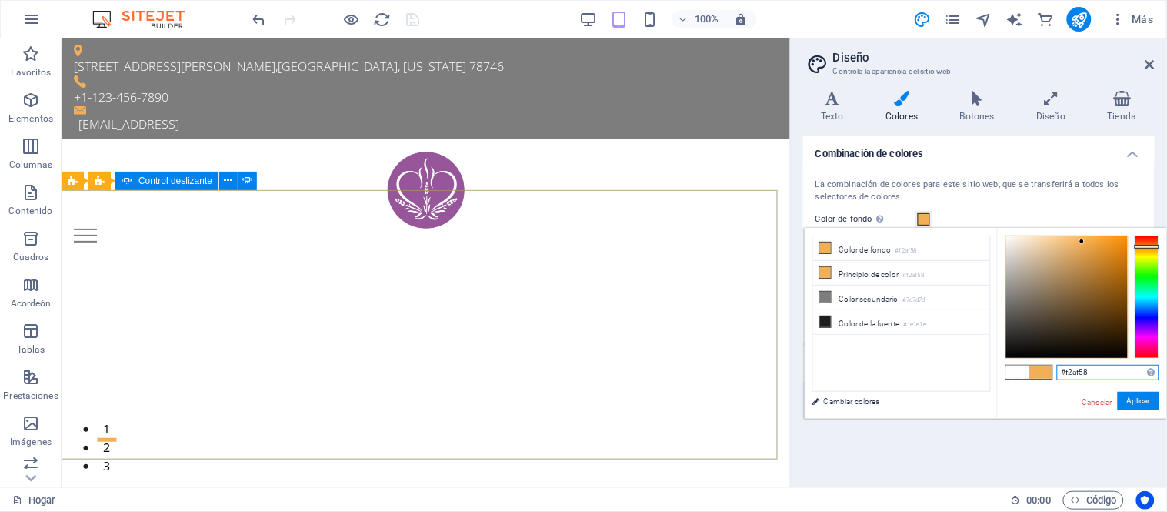
drag, startPoint x: 1101, startPoint y: 369, endPoint x: 1039, endPoint y: 368, distance: 61.6
click at [1039, 368] on div "#f2af58 Formatos soportados #0852ed rgb(8, 82, 237) rgba(8, 82, 237, 90%) hsv(2…" at bounding box center [1082, 435] width 170 height 415
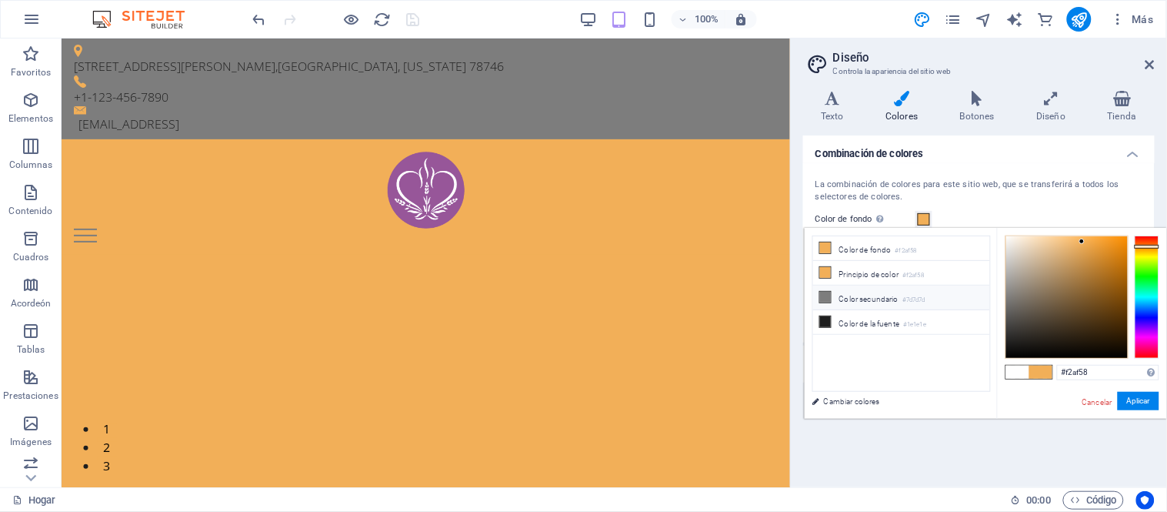
click at [885, 302] on font "Color secundario" at bounding box center [868, 299] width 59 height 8
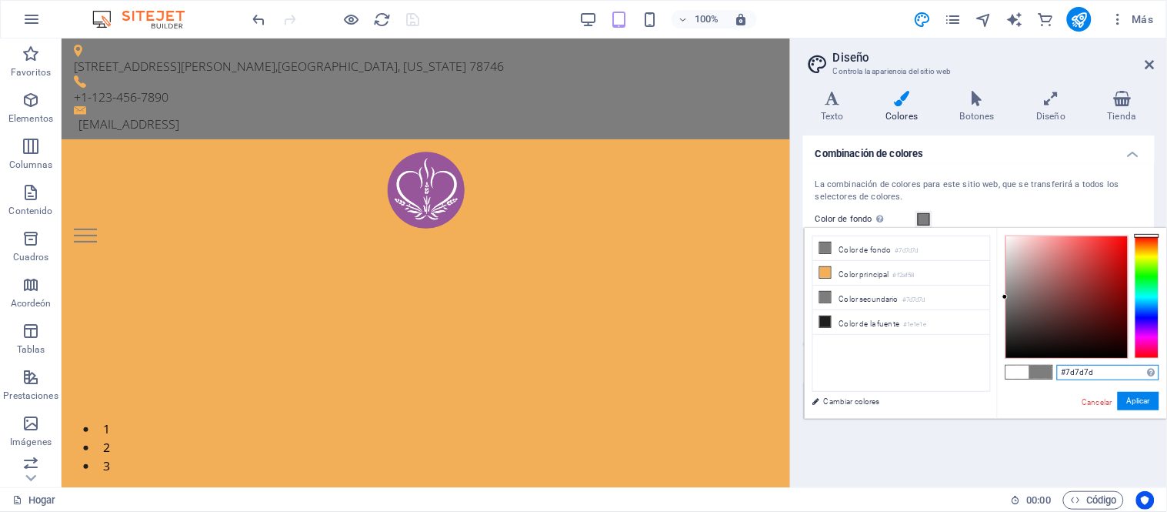
drag, startPoint x: 1114, startPoint y: 371, endPoint x: 975, endPoint y: 371, distance: 138.5
click at [975, 371] on div "menos Color de fondo #7d7d7d Color principal #f2af58 Color secundario #7d7d7d C…" at bounding box center [986, 324] width 362 height 192
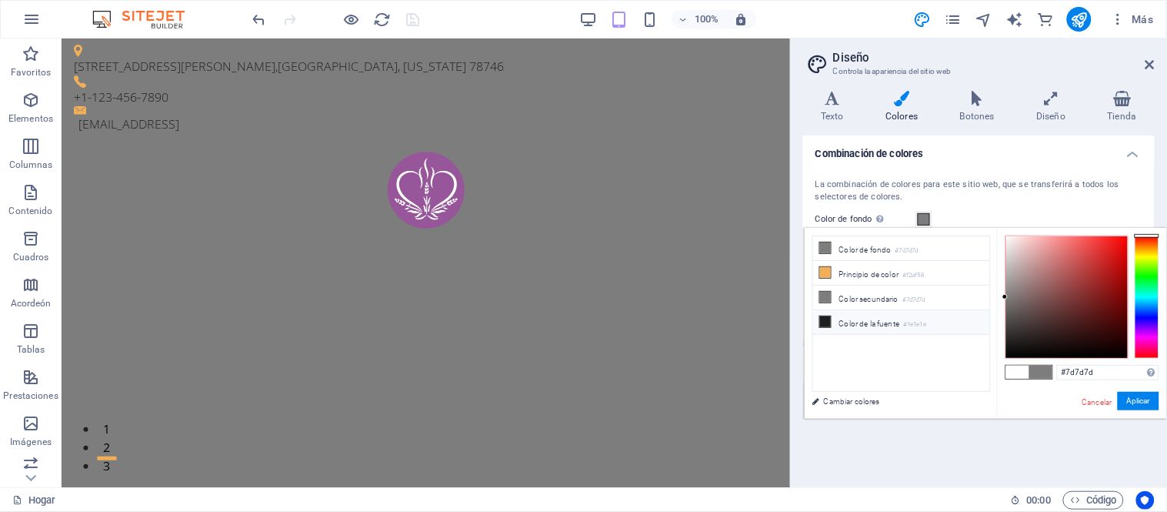
click at [856, 325] on font "Color de la fuente" at bounding box center [869, 323] width 61 height 8
drag, startPoint x: 1117, startPoint y: 372, endPoint x: 989, endPoint y: 372, distance: 127.7
click at [989, 372] on div "menos Color de fondo #1e1e1e Color principal #f2af58 Color secundario #7d7d7d C…" at bounding box center [986, 324] width 362 height 192
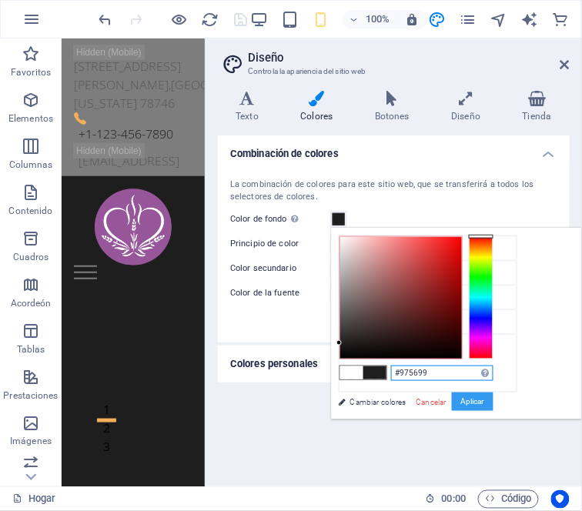
type input "#975699"
click at [478, 404] on font "Aplicar" at bounding box center [472, 401] width 23 height 8
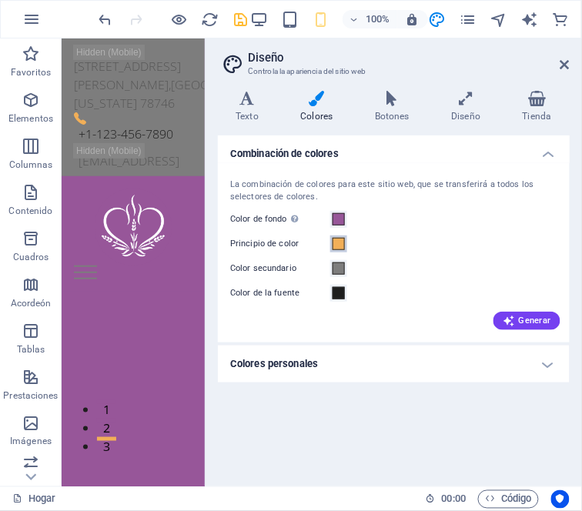
click at [336, 244] on span at bounding box center [338, 244] width 12 height 12
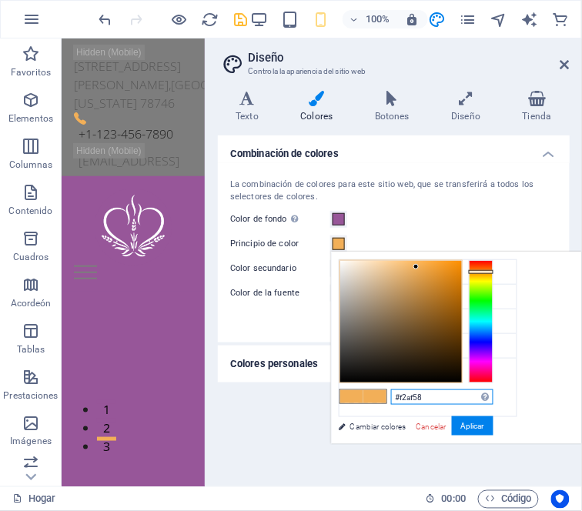
drag, startPoint x: 431, startPoint y: 397, endPoint x: 400, endPoint y: 395, distance: 30.8
click at [400, 395] on input "#f2af58" at bounding box center [442, 396] width 102 height 15
type input "#fadf7f"
click at [479, 422] on font "Aplicar" at bounding box center [472, 426] width 23 height 8
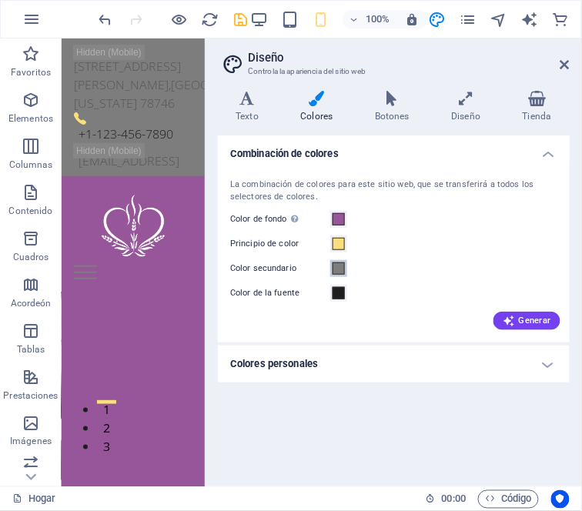
click at [335, 266] on span at bounding box center [338, 268] width 12 height 12
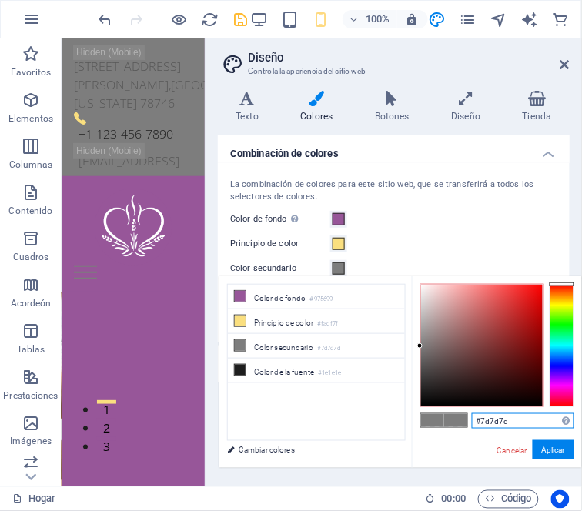
drag, startPoint x: 509, startPoint y: 420, endPoint x: 482, endPoint y: 424, distance: 28.0
click at [482, 424] on input "#7d7d7d" at bounding box center [523, 420] width 102 height 15
type input "#084c61"
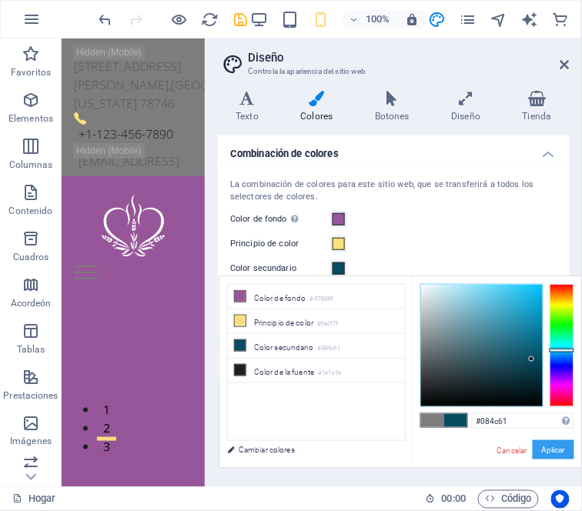
click at [548, 452] on font "Aplicar" at bounding box center [553, 449] width 23 height 8
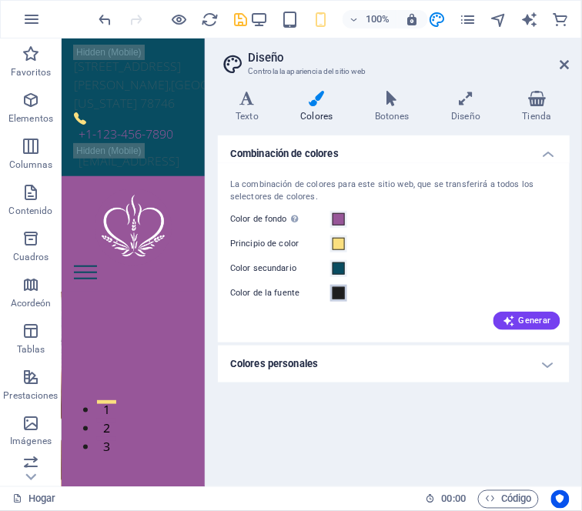
click at [336, 295] on span at bounding box center [338, 293] width 12 height 12
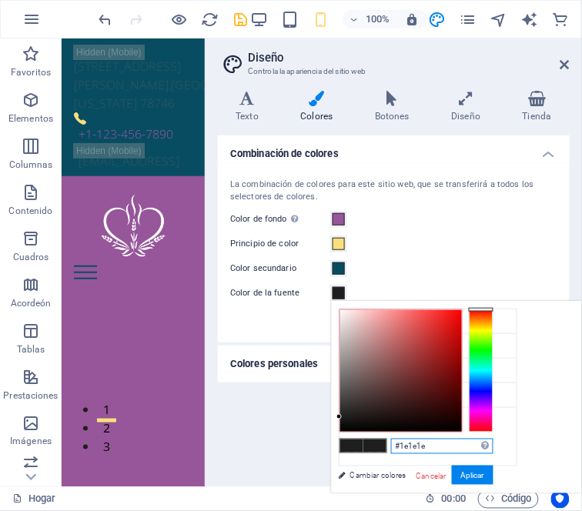
drag, startPoint x: 425, startPoint y: 449, endPoint x: 402, endPoint y: 445, distance: 23.5
click at [402, 445] on input "#1e1e1e" at bounding box center [442, 445] width 102 height 15
type input "#02182b"
click at [478, 473] on font "Aplicar" at bounding box center [472, 475] width 23 height 8
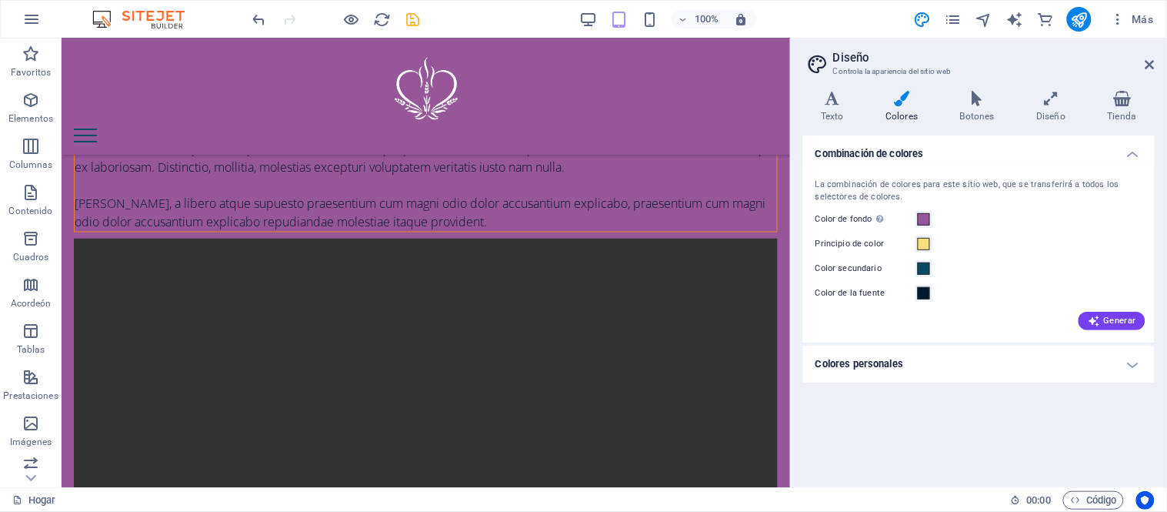
scroll to position [598, 0]
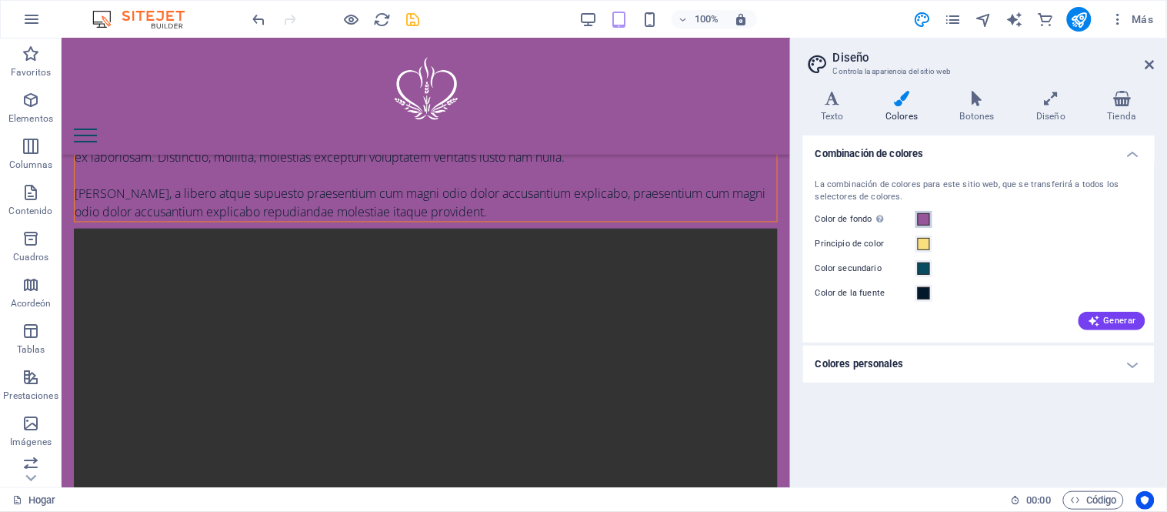
click at [920, 219] on span at bounding box center [924, 219] width 12 height 12
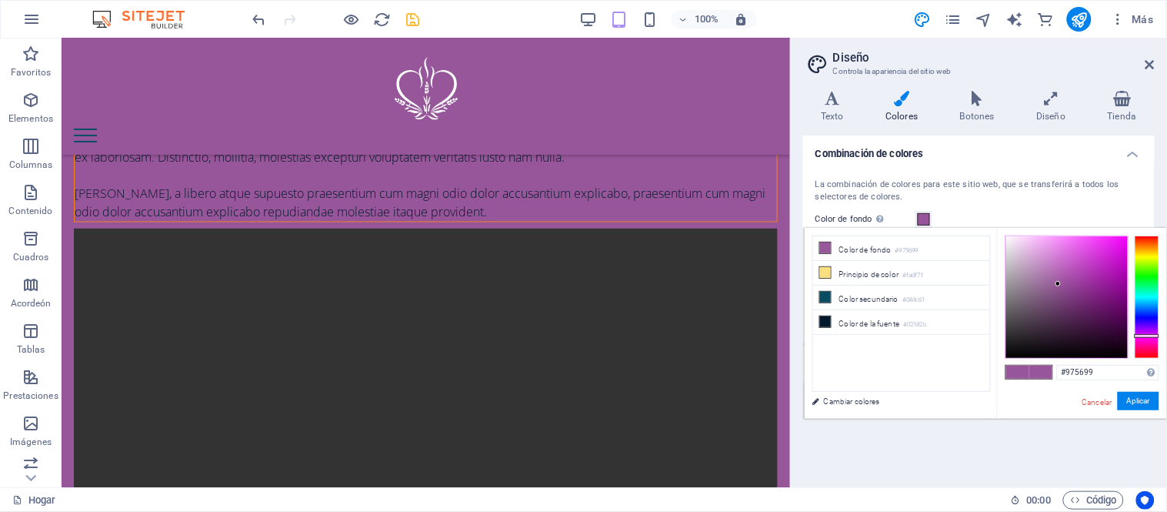
type input "#e6dfe6"
click at [1009, 247] on div at bounding box center [1067, 297] width 122 height 122
click at [1131, 401] on font "Aplicar" at bounding box center [1138, 400] width 23 height 8
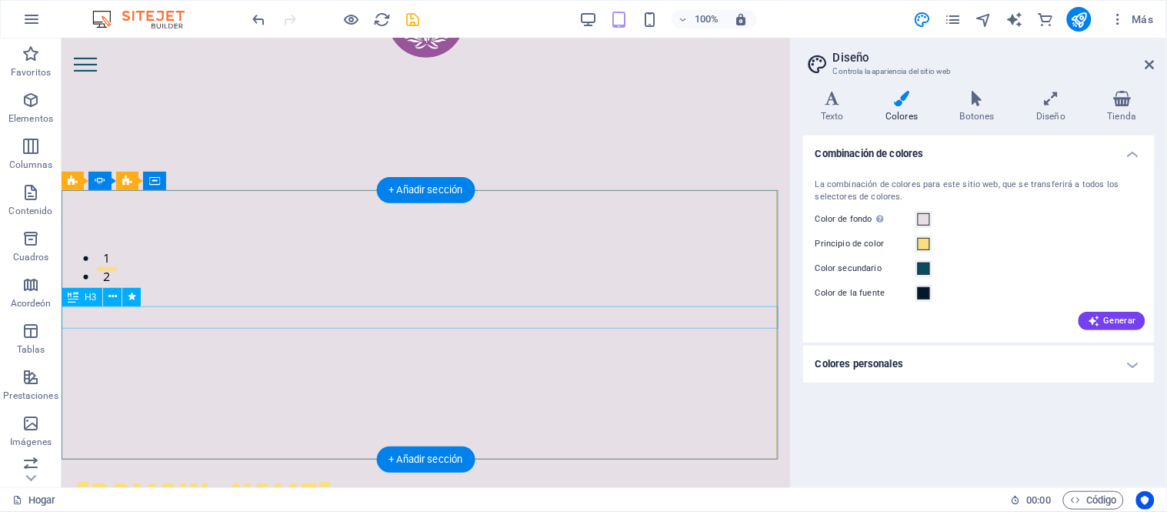
scroll to position [0, 0]
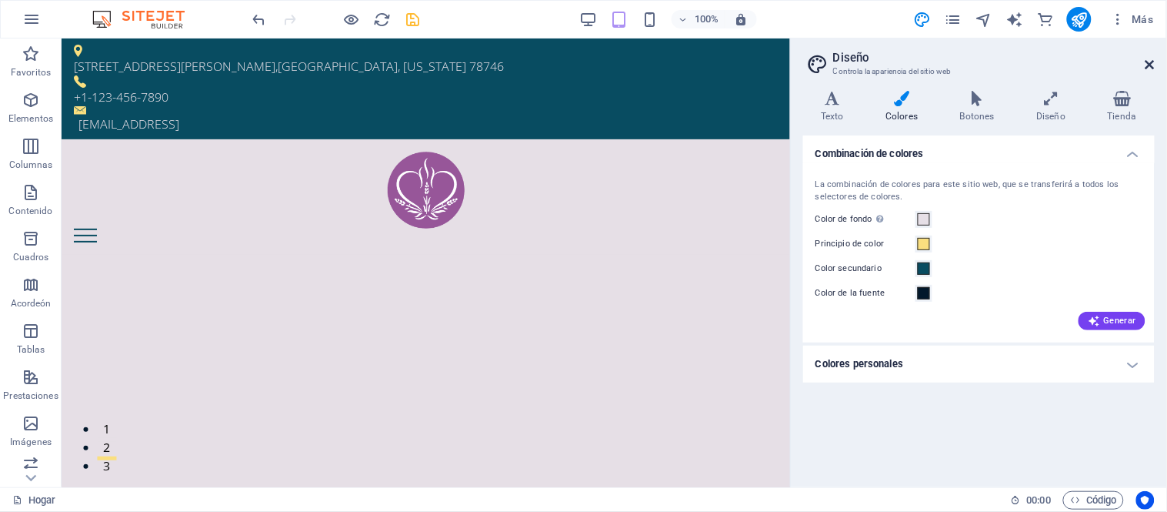
click at [1148, 59] on icon at bounding box center [1149, 64] width 9 height 12
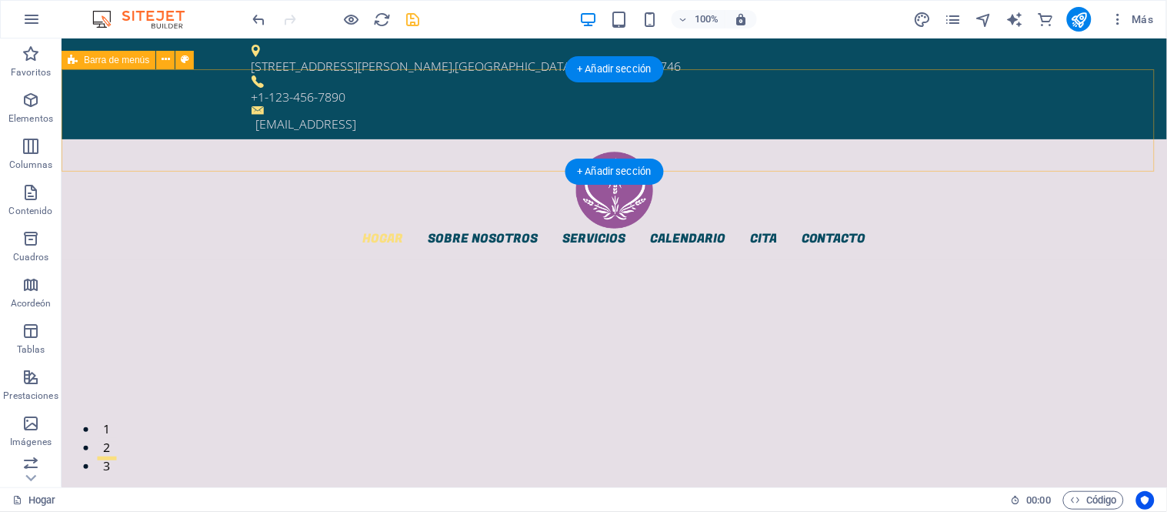
click at [595, 138] on div "Hogar Sobre nosotros Servicios Calendario Cita Contacto Menú" at bounding box center [613, 198] width 1105 height 121
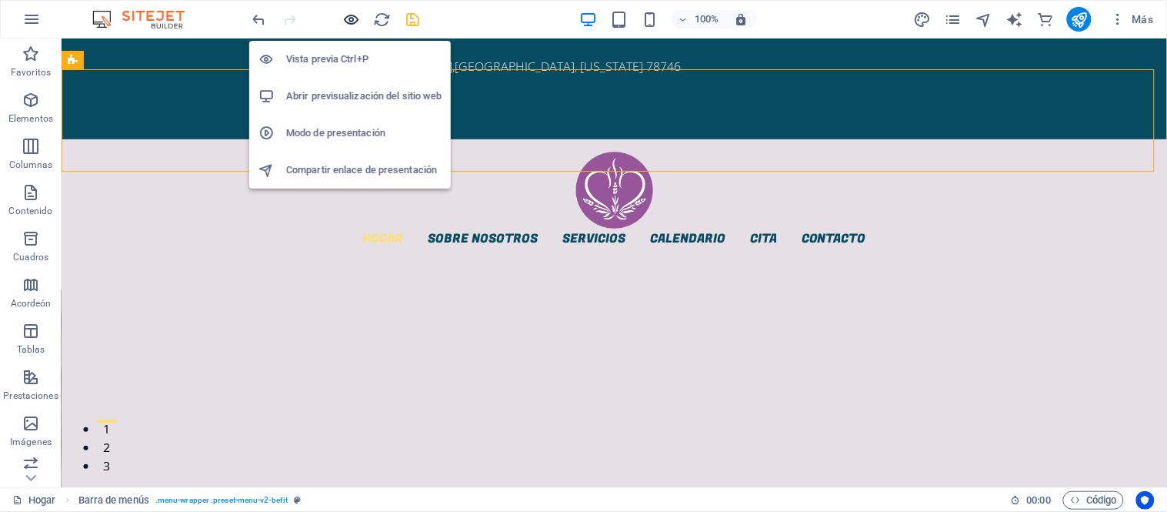
click at [354, 20] on icon "button" at bounding box center [352, 20] width 18 height 18
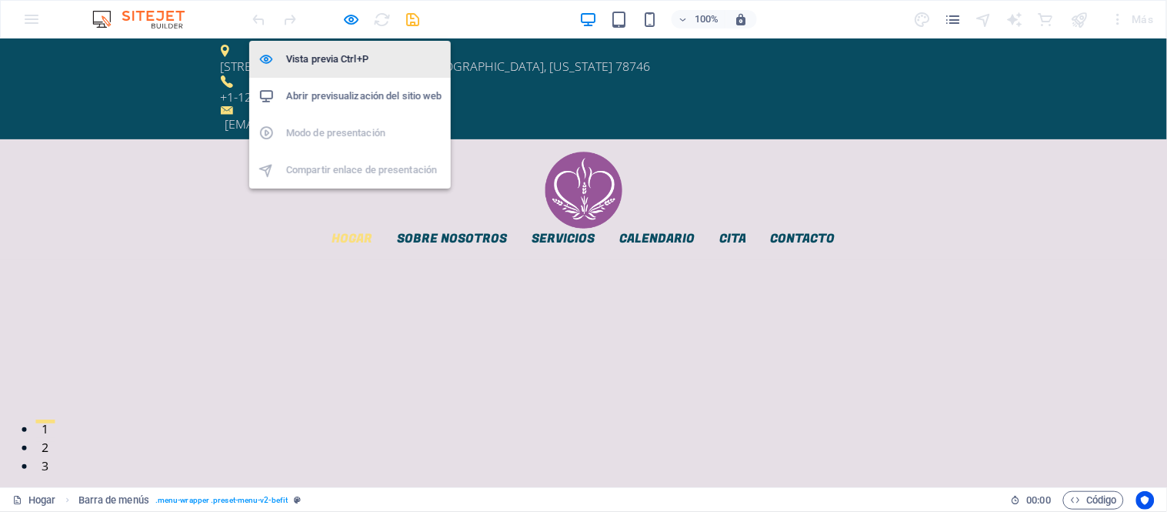
click at [320, 58] on font "Vista previa Ctrl+P" at bounding box center [327, 59] width 82 height 12
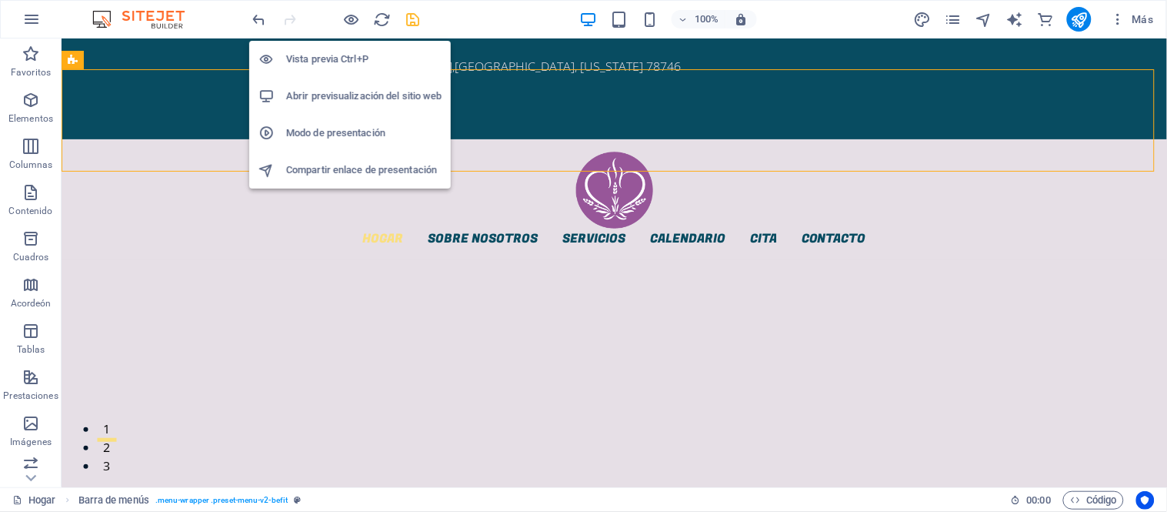
click at [325, 102] on h6 "Abrir previsualización del sitio web" at bounding box center [363, 96] width 155 height 18
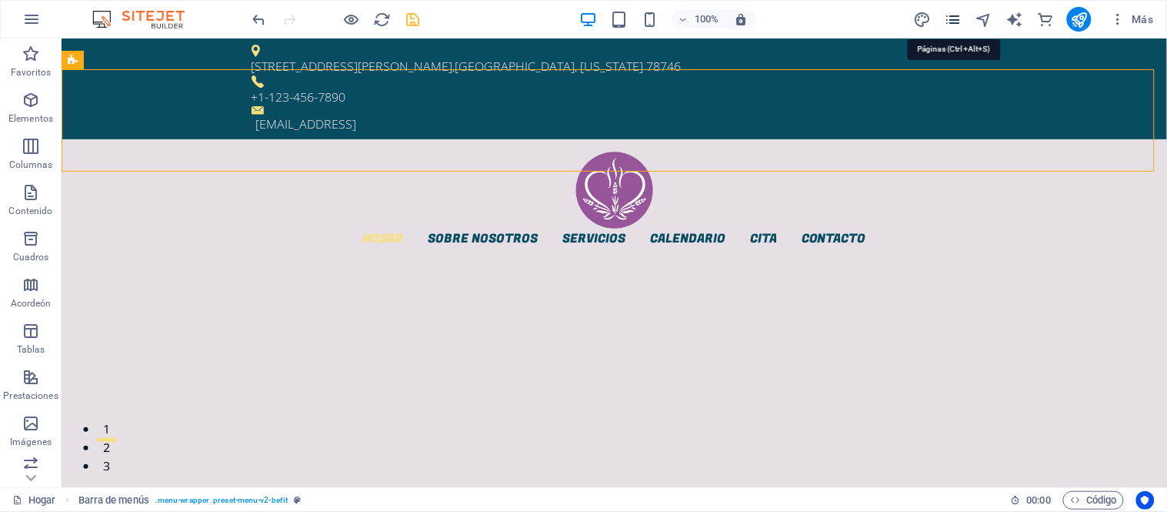
click at [954, 20] on icon "páginas" at bounding box center [954, 20] width 18 height 18
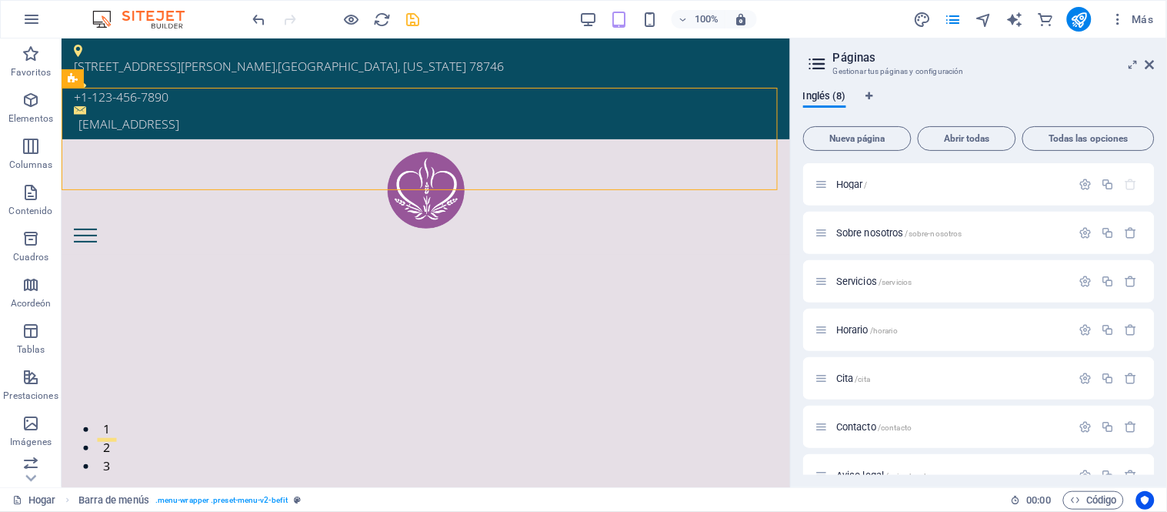
click at [912, 25] on div "100% Más" at bounding box center [705, 19] width 910 height 25
click at [922, 20] on icon "diseño" at bounding box center [923, 20] width 18 height 18
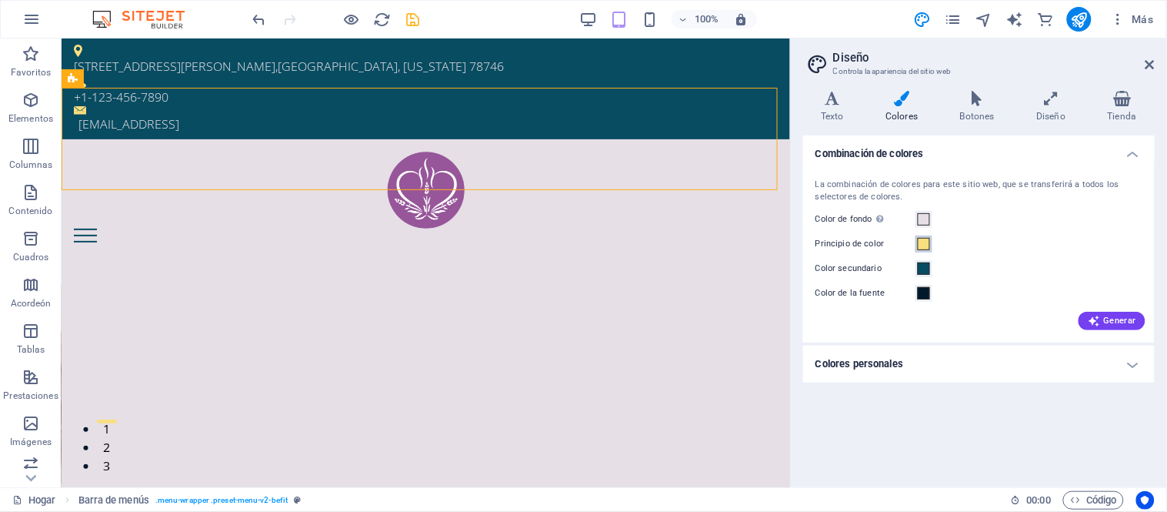
click at [929, 245] on span at bounding box center [924, 244] width 12 height 12
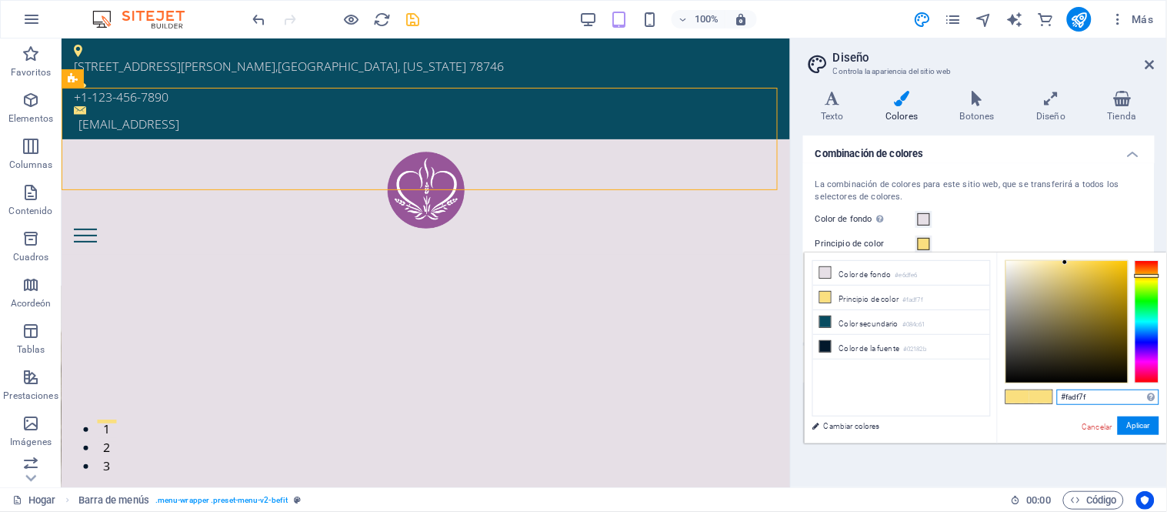
drag, startPoint x: 1094, startPoint y: 403, endPoint x: 1037, endPoint y: 401, distance: 57.0
click at [1037, 401] on div "#fadf7f Formatos soportados #0852ed rgb(8, 82, 237) rgba(8, 82, 237, 90%) hsv(2…" at bounding box center [1082, 459] width 170 height 415
paste input "2af58"
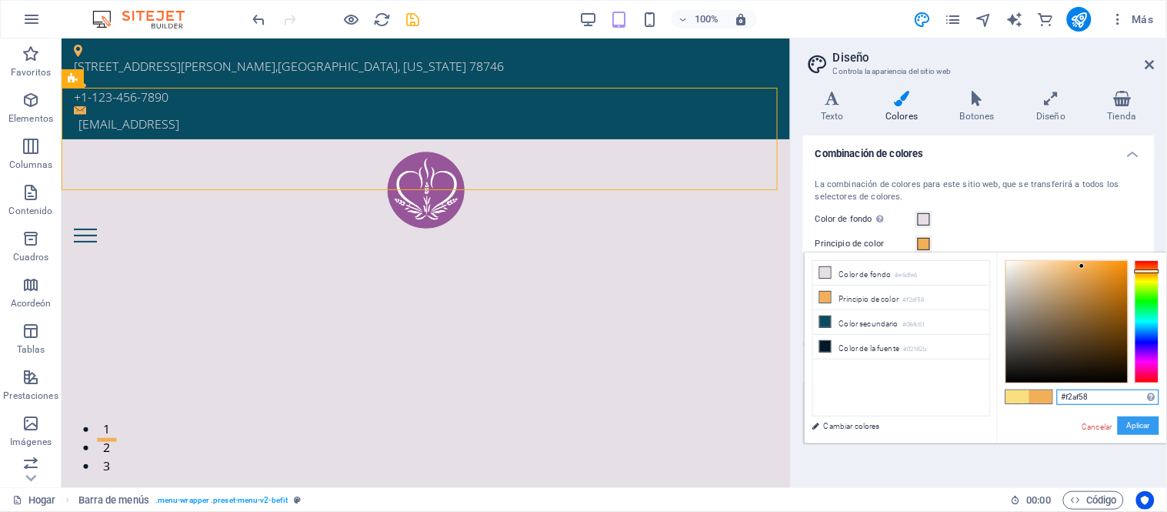
type input "#f2af58"
click at [1141, 428] on font "Aplicar" at bounding box center [1138, 425] width 23 height 8
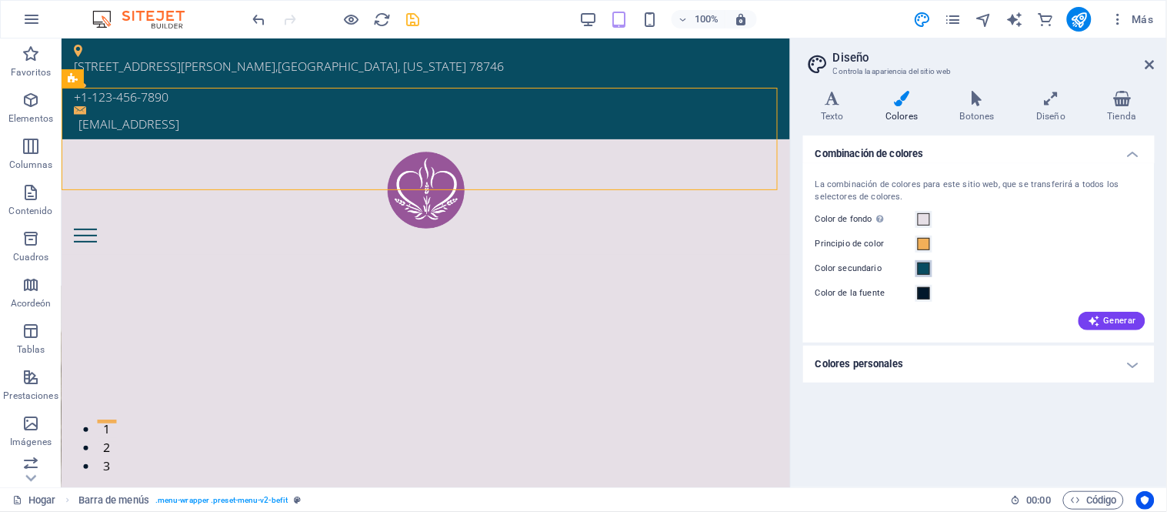
click at [919, 270] on span at bounding box center [924, 268] width 12 height 12
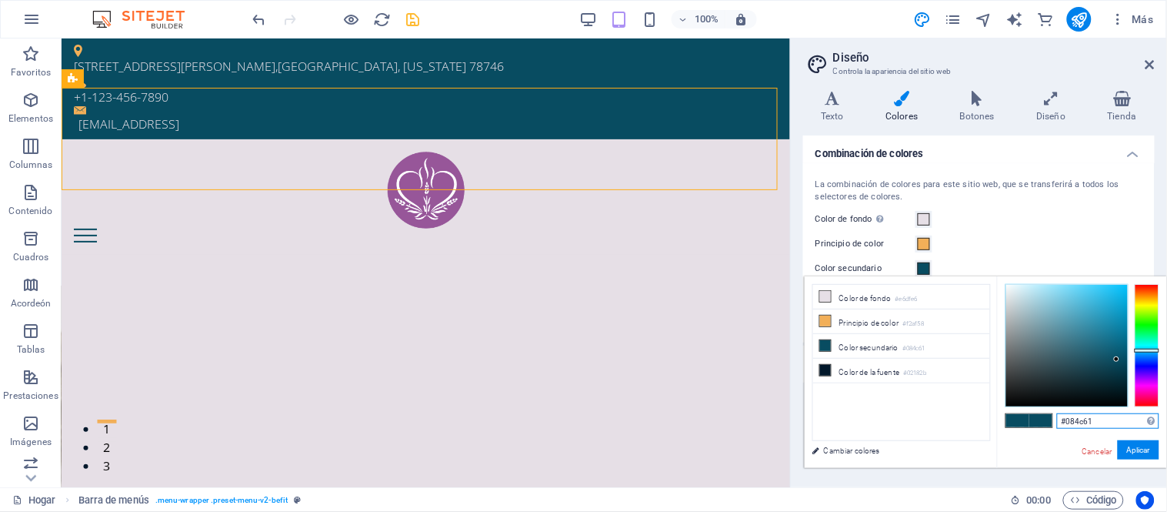
drag, startPoint x: 1109, startPoint y: 428, endPoint x: 1028, endPoint y: 418, distance: 81.4
click at [1028, 418] on div "#084c61 Formatos soportados #0852ed rgb(8, 82, 237) rgba(8, 82, 237, 90%) hsv(2…" at bounding box center [1082, 483] width 170 height 415
paste input "7d7d7d"
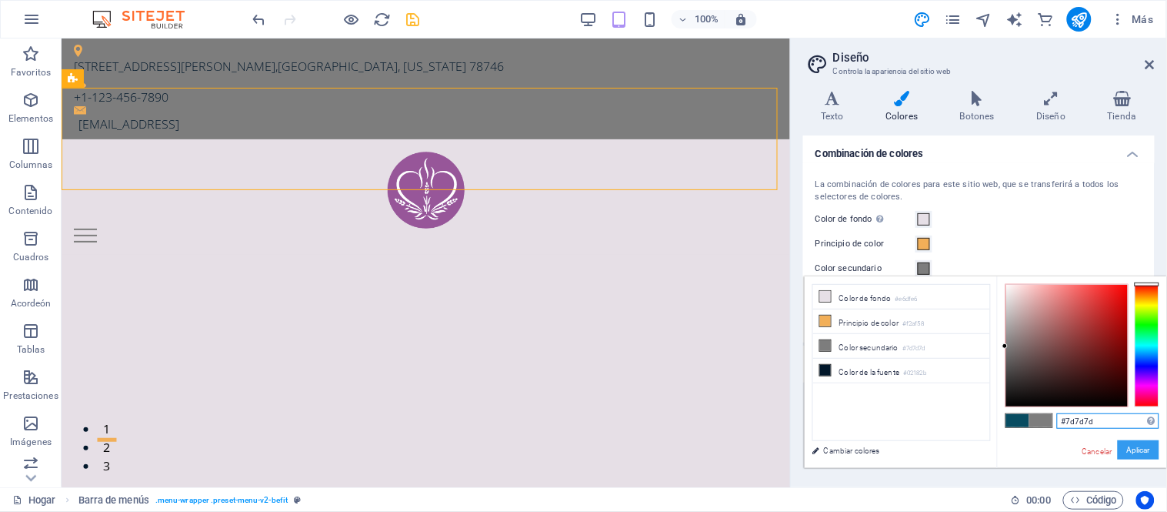
type input "#7d7d7d"
click at [1133, 451] on font "Aplicar" at bounding box center [1138, 449] width 23 height 8
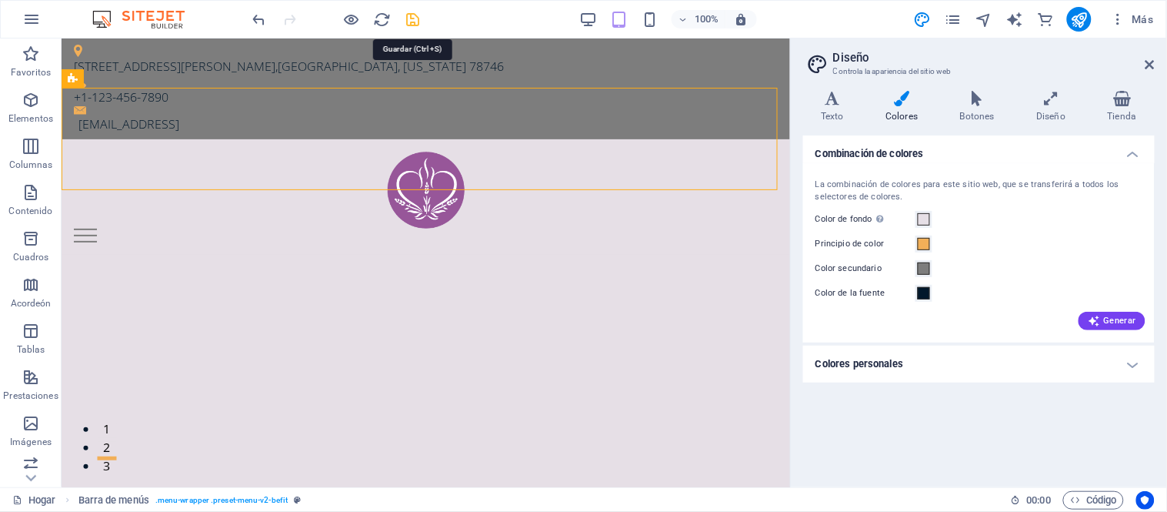
click at [405, 18] on icon "ahorrar" at bounding box center [414, 20] width 18 height 18
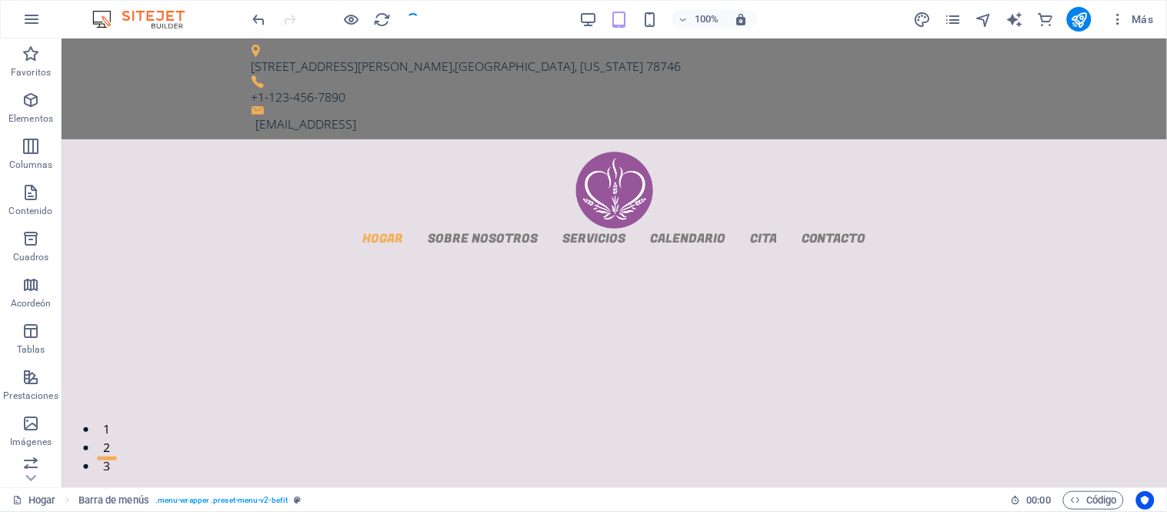
checkbox input "false"
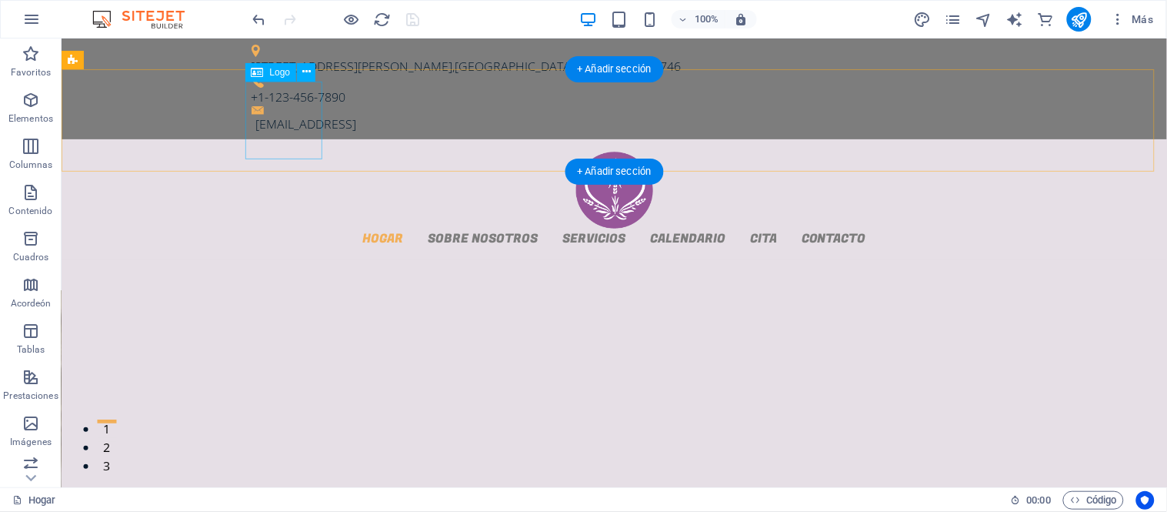
click at [292, 151] on div at bounding box center [614, 190] width 726 height 78
select select "px"
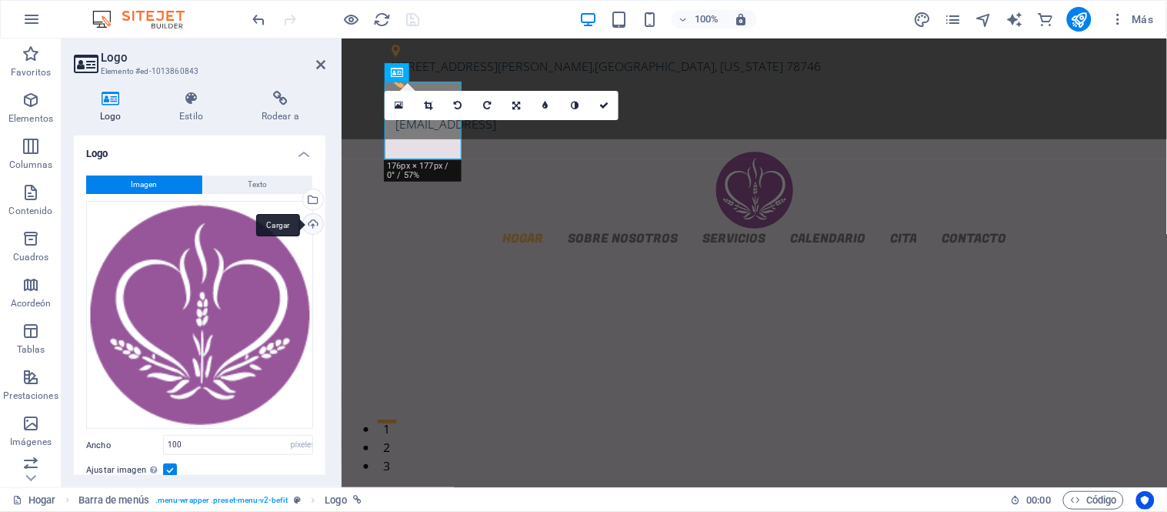
click at [311, 226] on div "Cargar" at bounding box center [311, 225] width 23 height 23
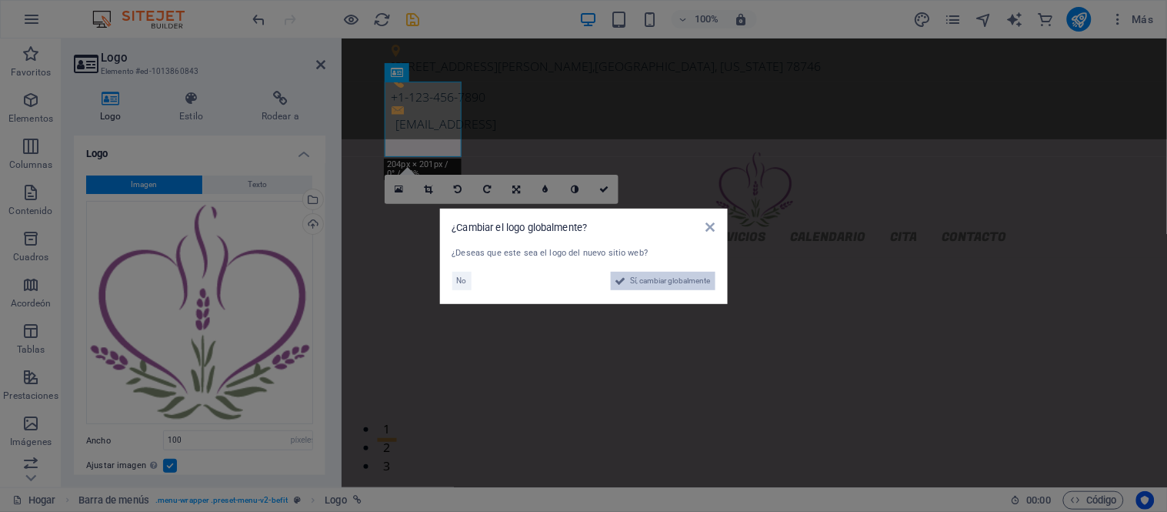
click at [665, 276] on font "Sí, cambiar globalmente" at bounding box center [671, 280] width 80 height 8
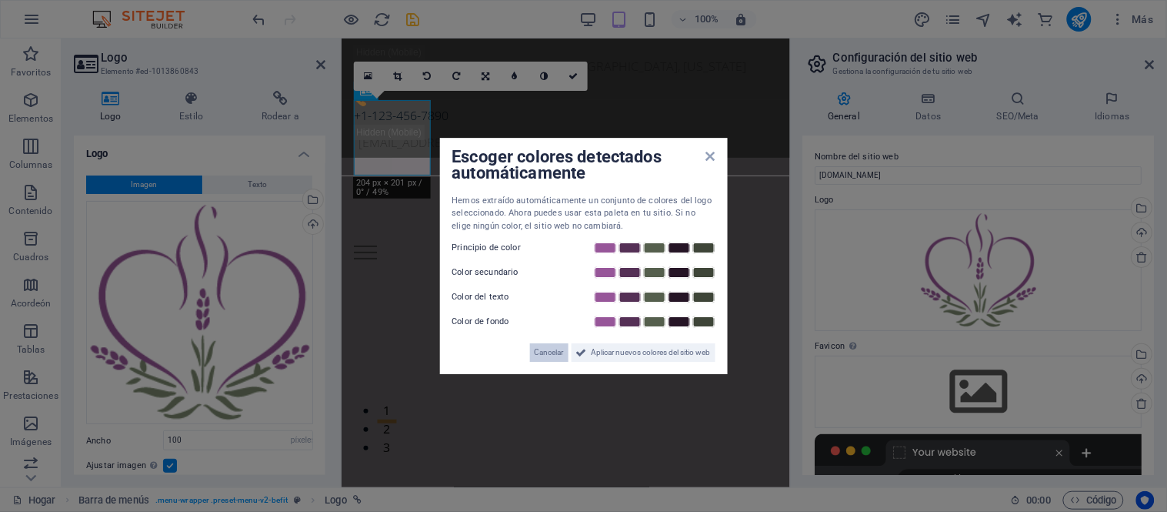
click at [555, 356] on font "Cancelar" at bounding box center [549, 352] width 29 height 8
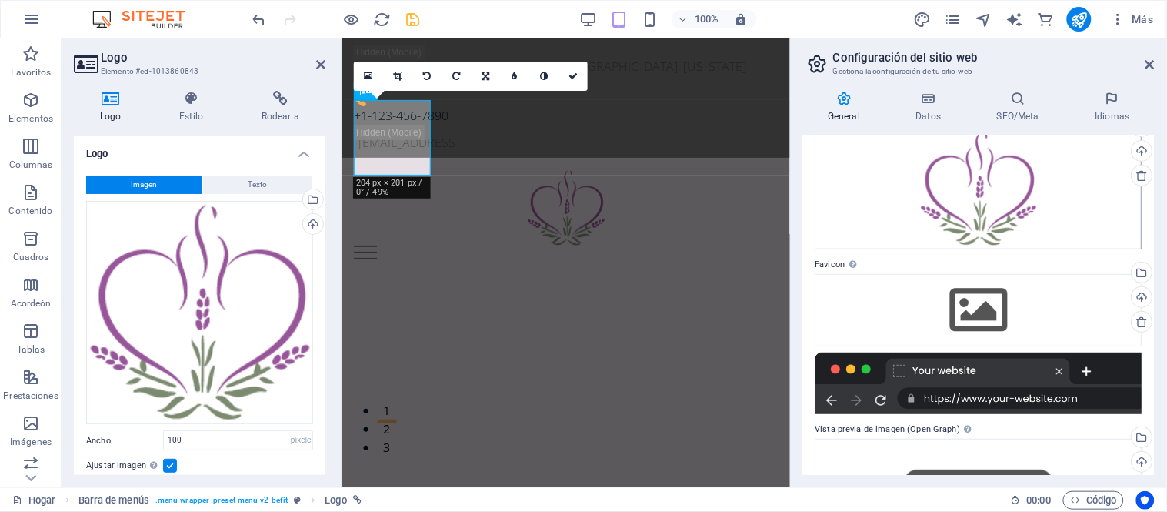
scroll to position [85, 0]
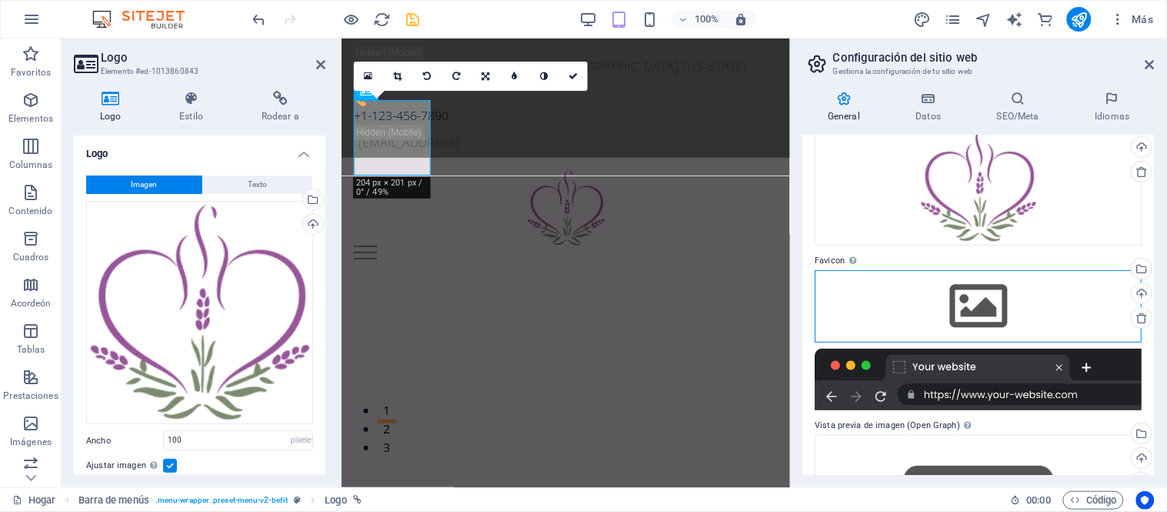
click at [973, 294] on div "Arrastra archivos aquí, haz clic para escoger archivos o archivos selecciona de…" at bounding box center [978, 306] width 327 height 72
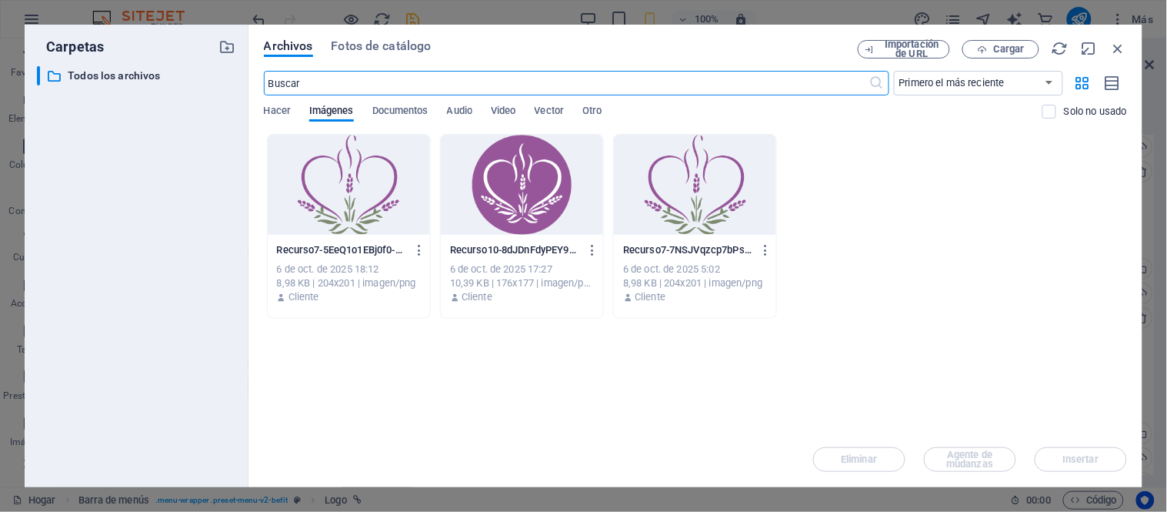
click at [521, 205] on div at bounding box center [522, 185] width 162 height 100
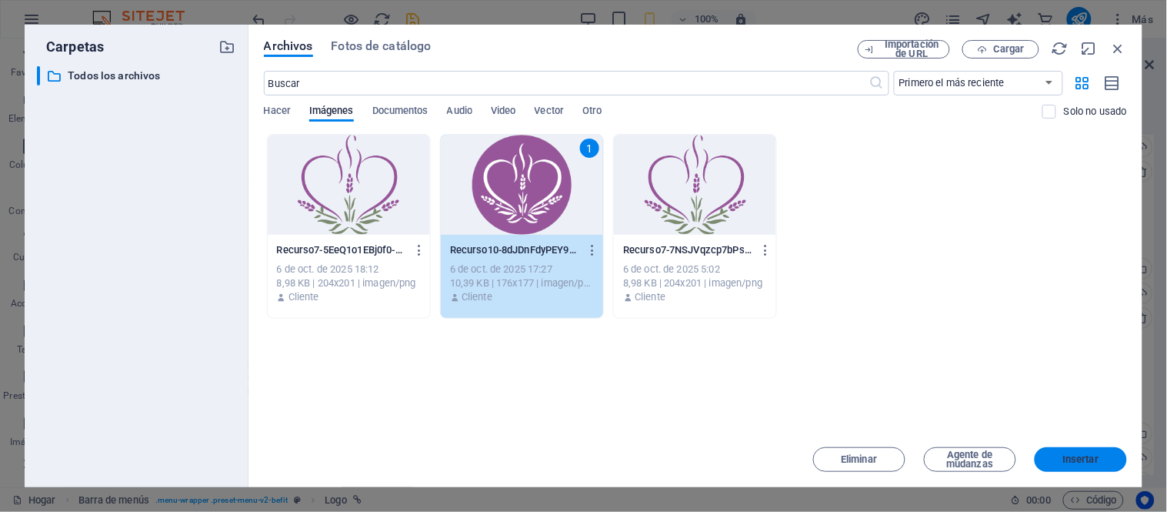
click at [1085, 454] on font "Insertar" at bounding box center [1081, 459] width 36 height 12
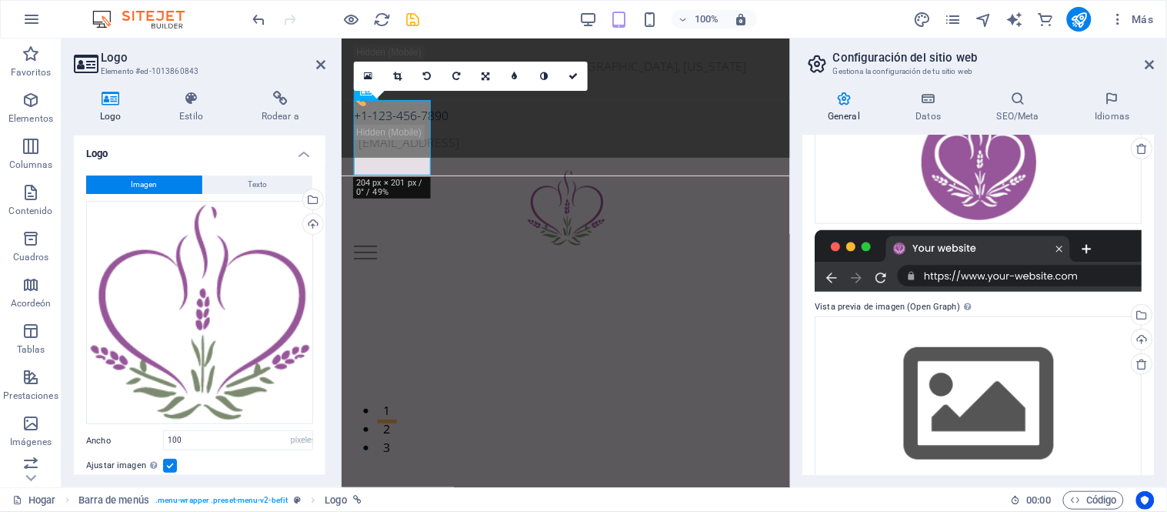
scroll to position [283, 0]
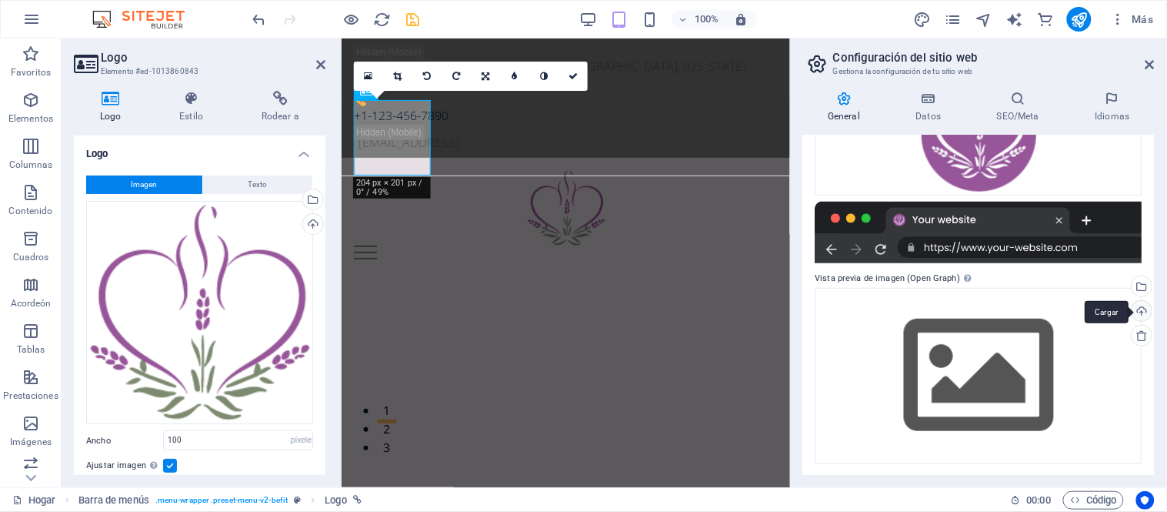
click at [1140, 308] on div "Cargar" at bounding box center [1140, 312] width 23 height 23
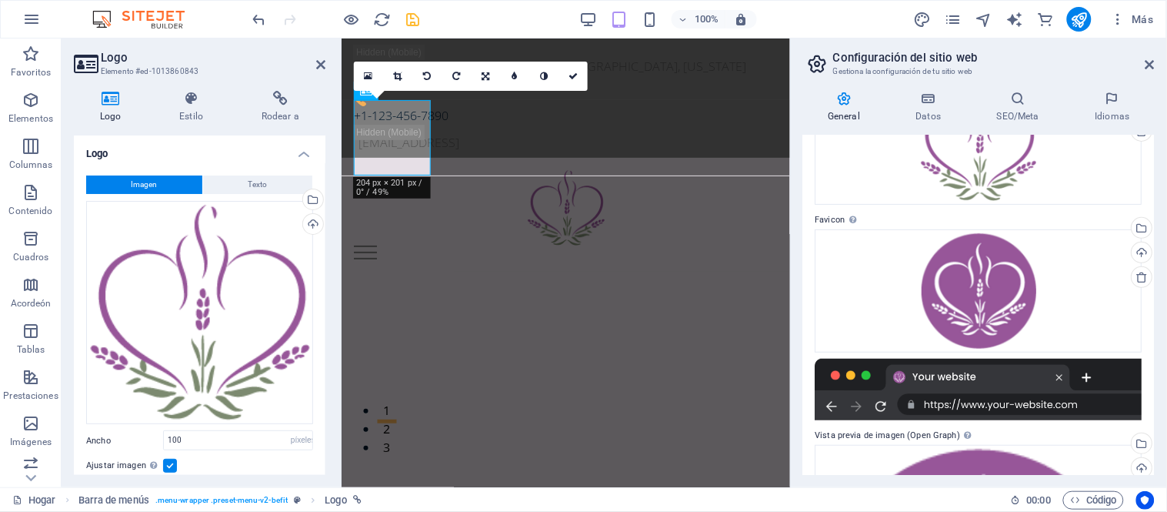
scroll to position [75, 0]
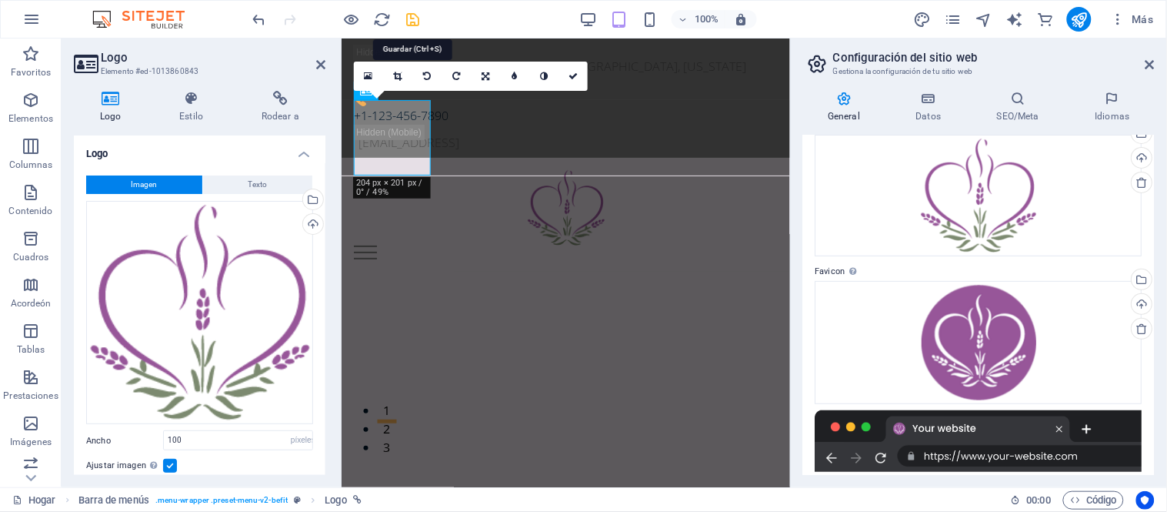
click at [408, 22] on icon "ahorrar" at bounding box center [414, 20] width 18 height 18
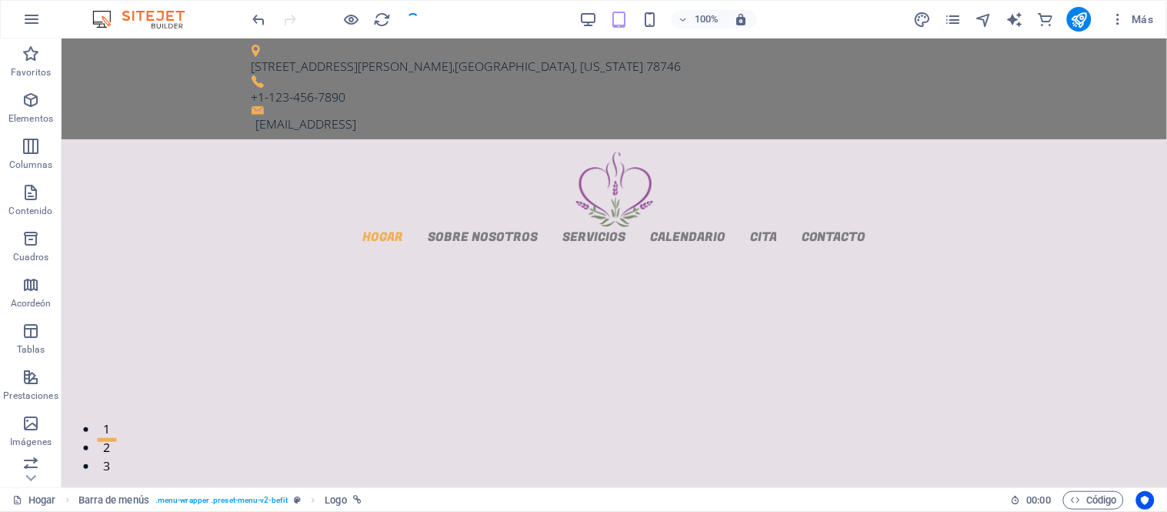
checkbox input "false"
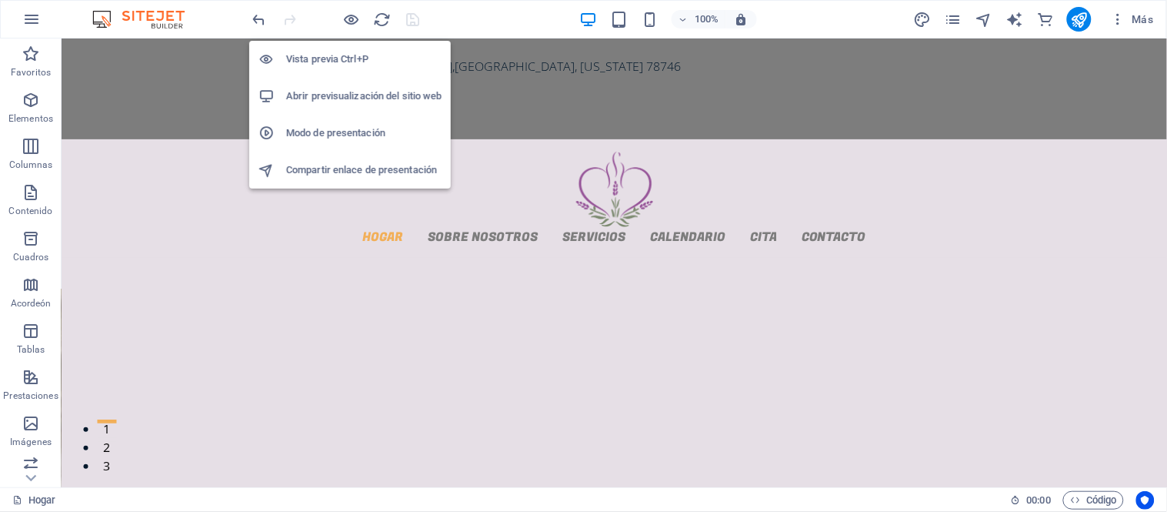
click at [352, 90] on font "Abrir previsualización del sitio web" at bounding box center [363, 96] width 155 height 12
